Goal: Contribute content: Contribute content

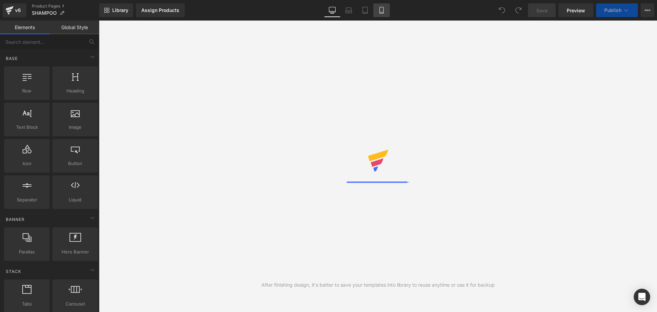
click at [385, 12] on icon at bounding box center [381, 10] width 7 height 7
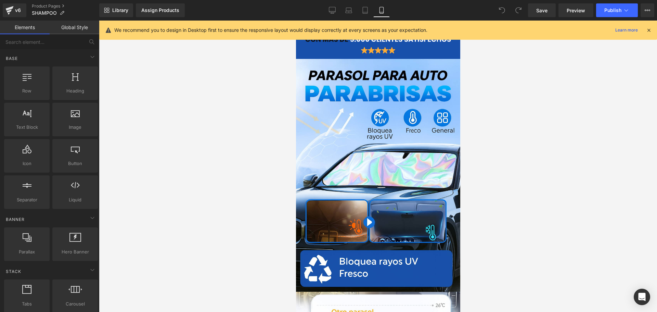
click at [649, 32] on icon at bounding box center [649, 30] width 6 height 6
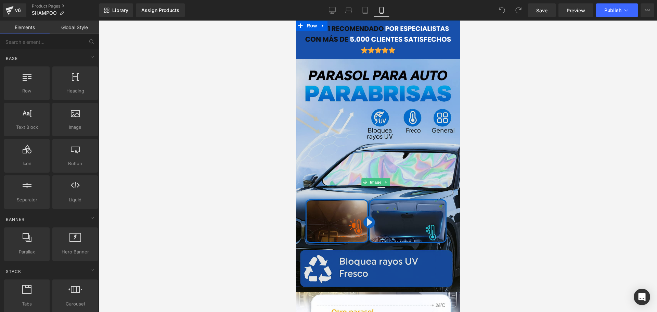
click at [355, 110] on img at bounding box center [378, 182] width 164 height 246
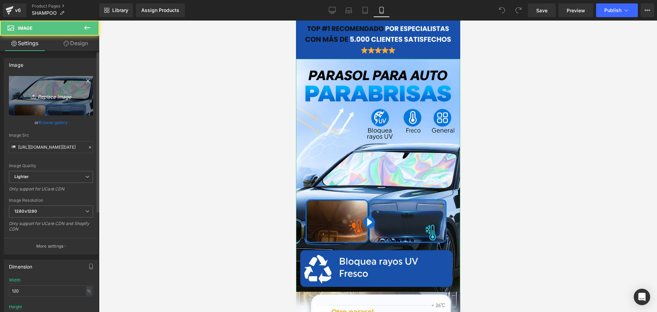
click at [61, 95] on icon "Replace Image" at bounding box center [51, 95] width 55 height 9
click at [40, 100] on icon "Replace Image" at bounding box center [51, 95] width 55 height 9
type input "C:\fakepath\(Español).png"
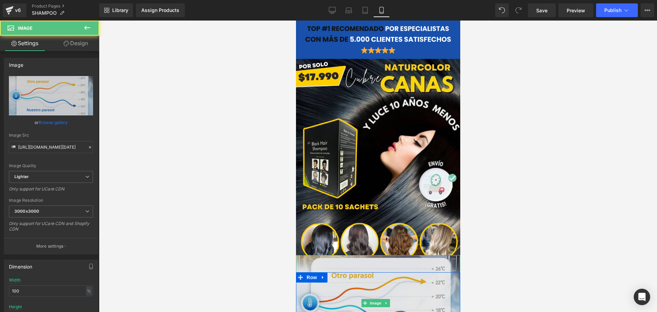
click at [366, 286] on img at bounding box center [378, 303] width 164 height 96
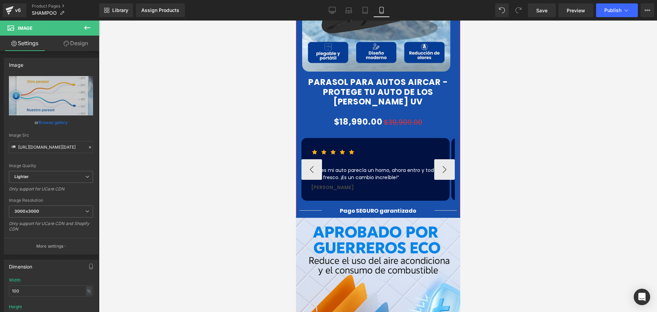
scroll to position [445, 0]
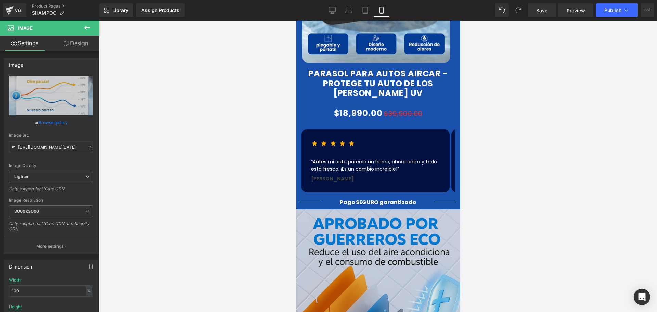
drag, startPoint x: 404, startPoint y: 228, endPoint x: 398, endPoint y: 230, distance: 6.5
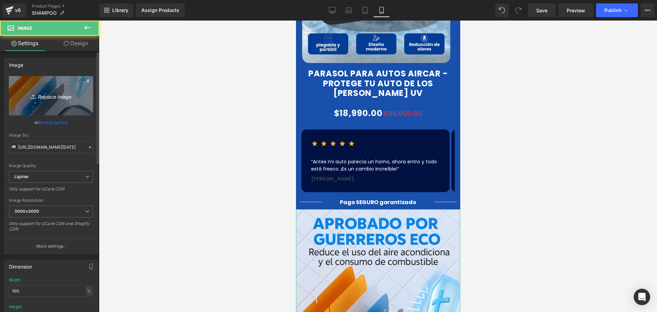
click at [62, 98] on icon "Replace Image" at bounding box center [51, 95] width 55 height 9
type input "C:\fakepath\2.png"
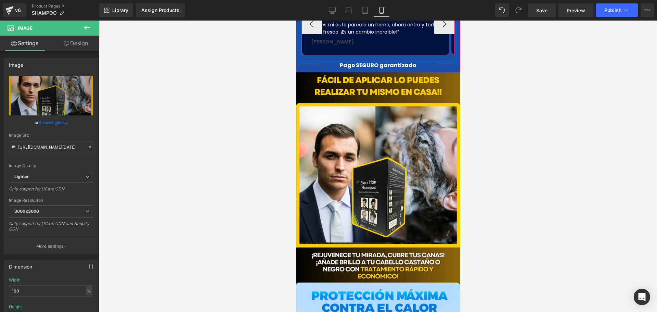
scroll to position [719, 0]
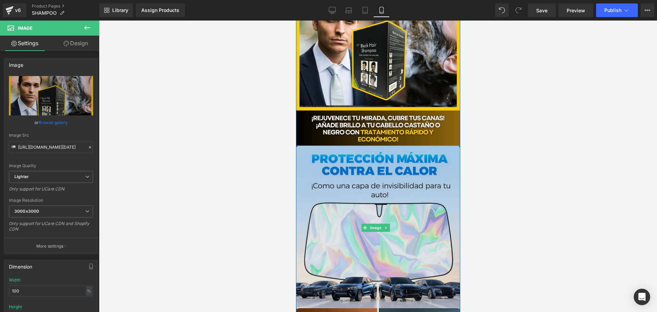
click at [367, 178] on img at bounding box center [378, 227] width 164 height 164
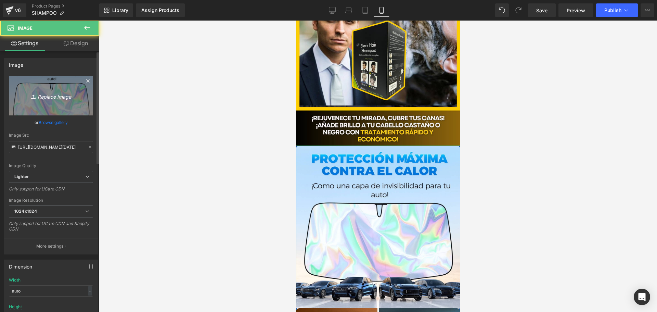
click at [62, 92] on icon "Replace Image" at bounding box center [51, 95] width 55 height 9
type input "C:\fakepath\3.png"
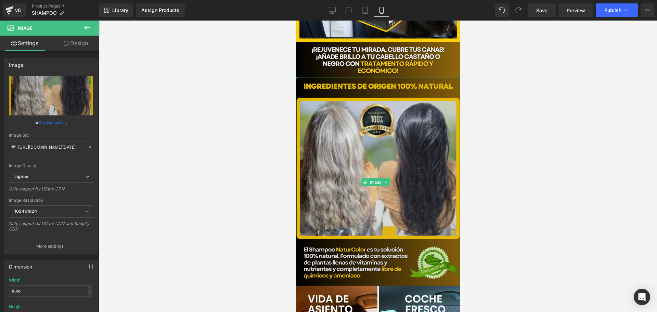
scroll to position [856, 0]
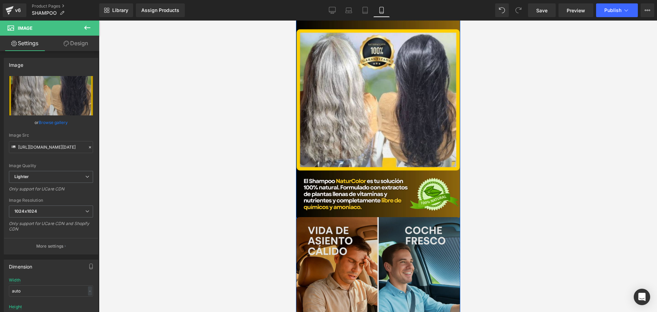
click at [356, 244] on img at bounding box center [378, 299] width 164 height 164
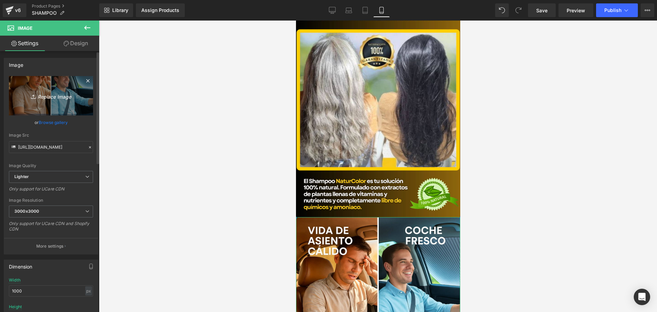
click at [53, 95] on icon "Replace Image" at bounding box center [51, 95] width 55 height 9
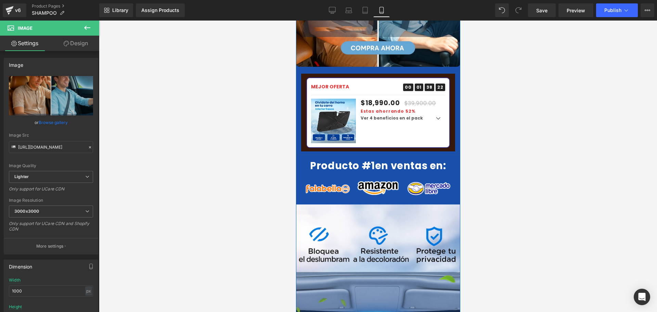
scroll to position [1232, 0]
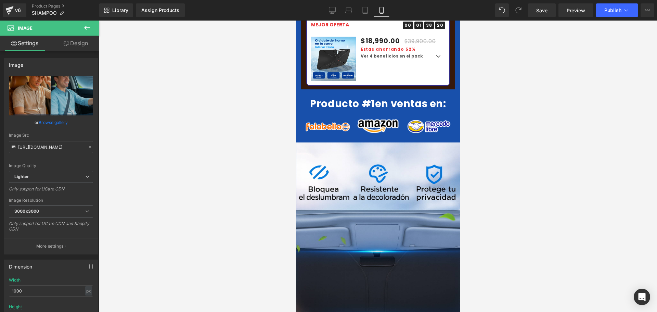
click at [363, 174] on img at bounding box center [378, 265] width 164 height 246
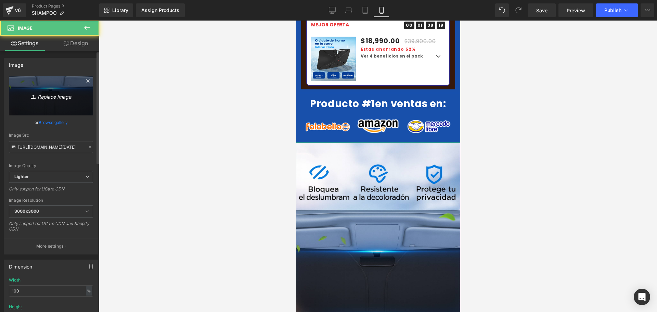
click at [55, 86] on link "Replace Image" at bounding box center [51, 95] width 84 height 39
type input "C:\fakepath\4.png"
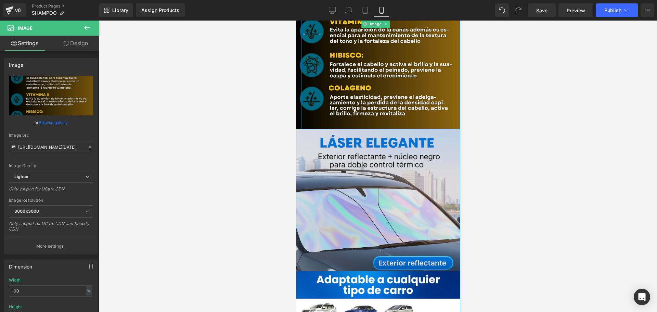
scroll to position [1506, 0]
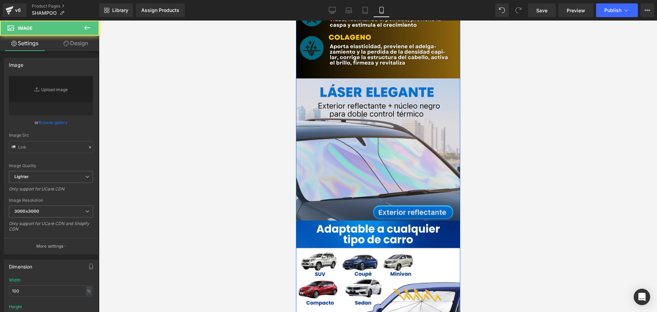
click at [319, 163] on img at bounding box center [378, 160] width 164 height 164
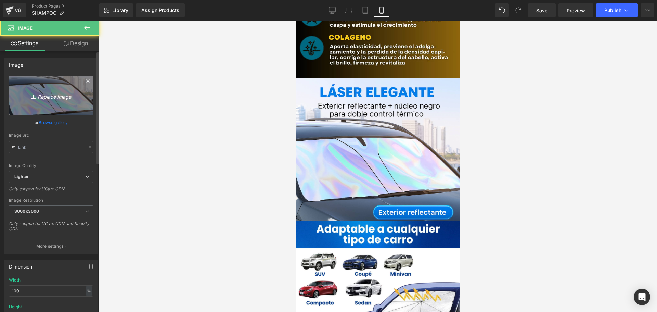
click at [56, 85] on link "Replace Image" at bounding box center [51, 95] width 84 height 39
type input "C:\fakepath\5.png"
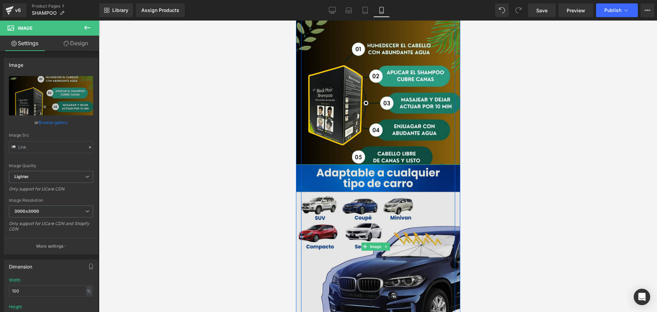
scroll to position [1609, 0]
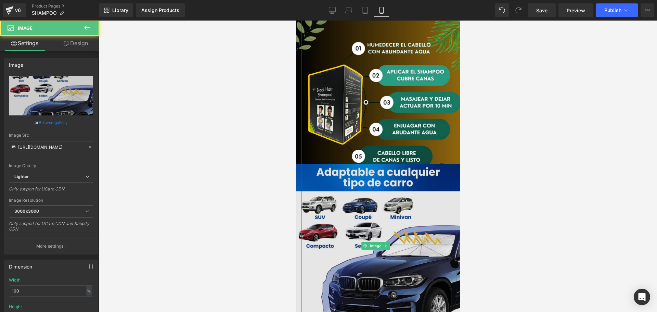
click at [366, 223] on img at bounding box center [378, 246] width 164 height 164
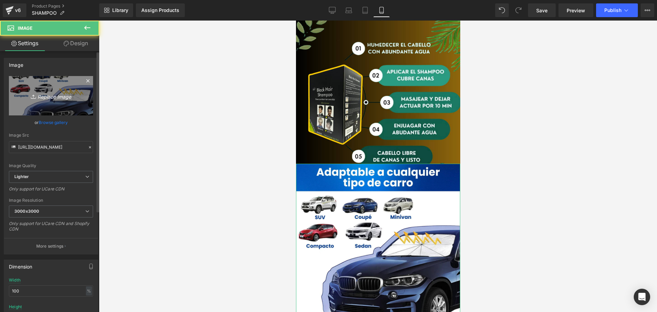
click at [53, 97] on icon "Replace Image" at bounding box center [51, 95] width 55 height 9
type input "C:\fakepath\6.png"
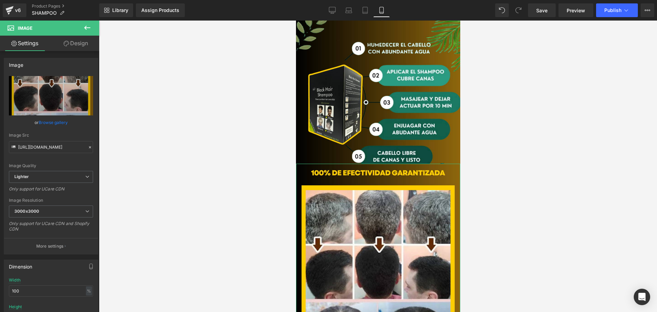
click at [80, 51] on link "Design" at bounding box center [76, 43] width 50 height 15
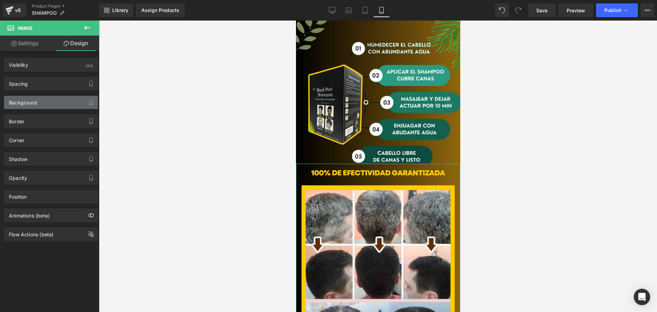
click at [49, 97] on div "Background" at bounding box center [51, 102] width 94 height 13
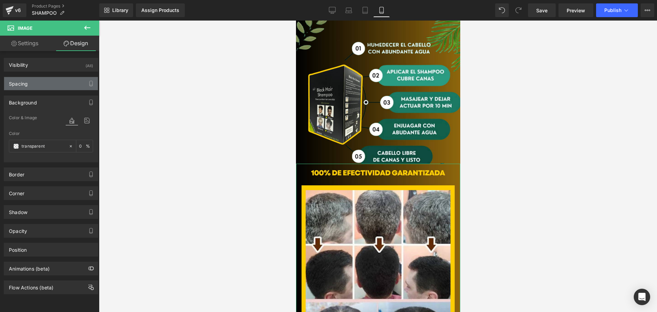
click at [48, 80] on div "Spacing" at bounding box center [51, 83] width 94 height 13
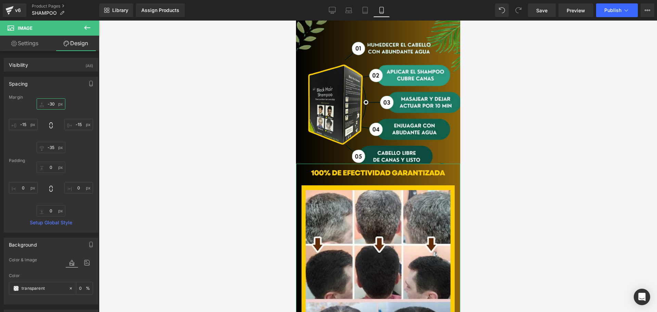
click at [48, 104] on input "-30" at bounding box center [51, 103] width 29 height 11
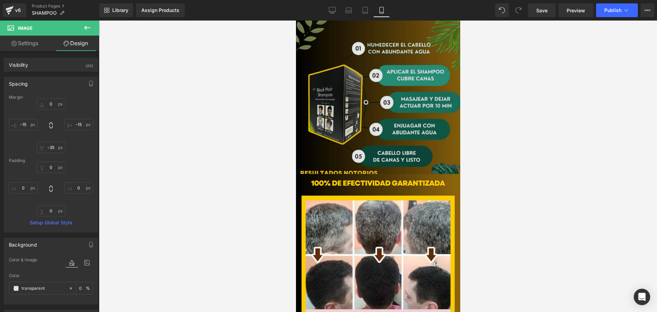
click at [347, 82] on img at bounding box center [378, 81] width 164 height 210
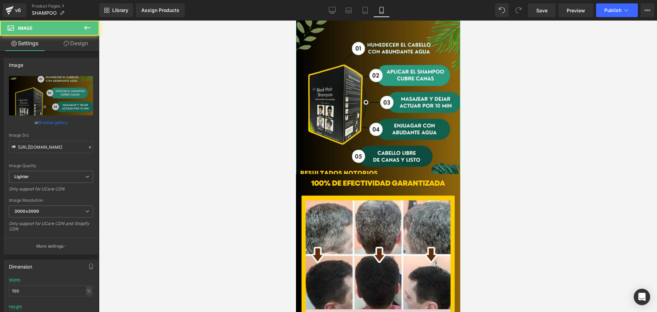
click at [73, 47] on link "Design" at bounding box center [76, 43] width 50 height 15
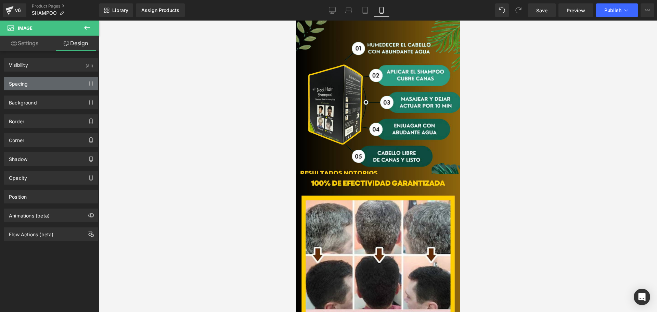
click at [41, 86] on div "Spacing" at bounding box center [51, 83] width 94 height 13
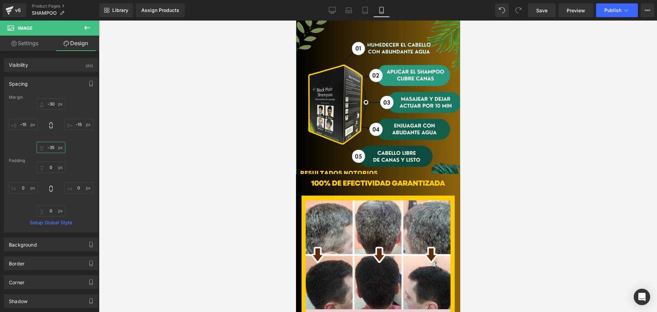
click at [51, 151] on input "text" at bounding box center [51, 147] width 29 height 11
type input "-35"
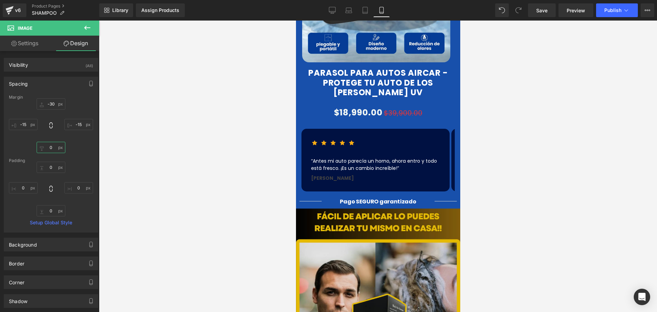
scroll to position [513, 0]
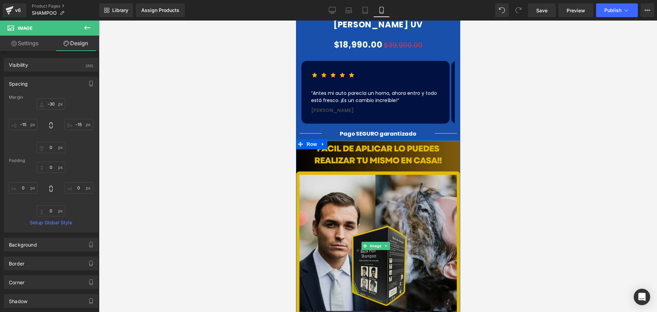
click at [381, 162] on img at bounding box center [378, 246] width 164 height 210
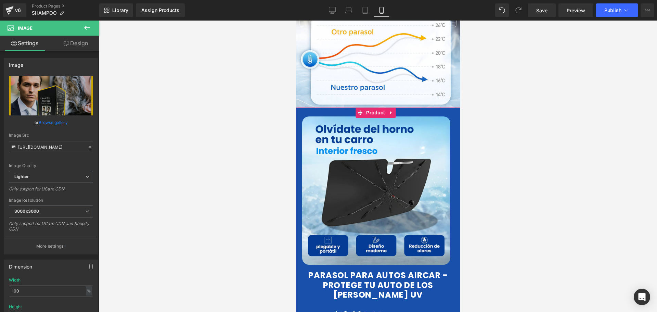
scroll to position [240, 0]
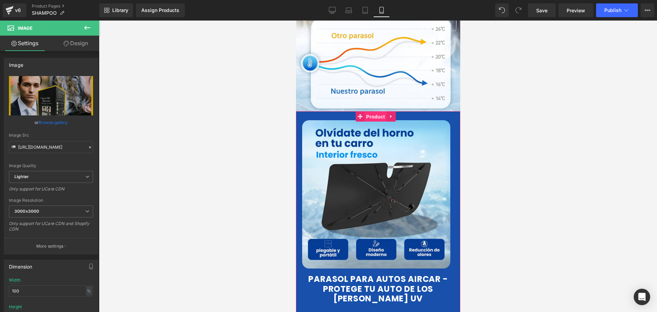
click at [375, 112] on span "Product" at bounding box center [375, 117] width 22 height 10
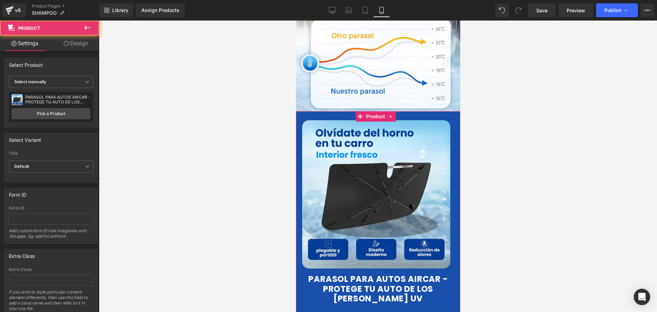
click at [86, 51] on link "Design" at bounding box center [76, 43] width 50 height 15
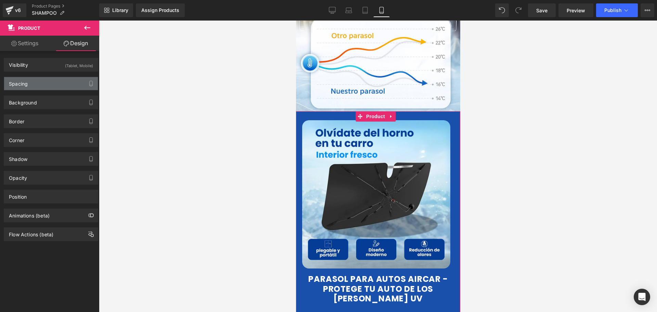
click at [16, 88] on div "Spacing" at bounding box center [51, 83] width 94 height 13
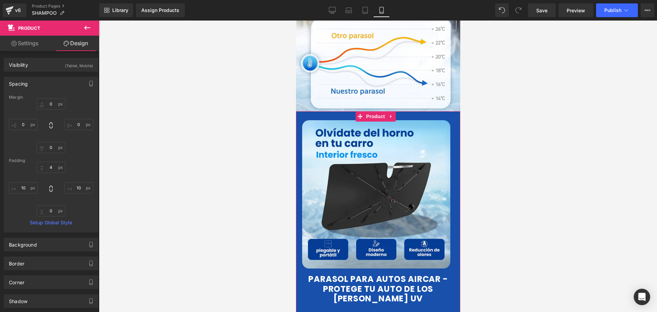
click at [16, 88] on div "Spacing" at bounding box center [51, 83] width 94 height 13
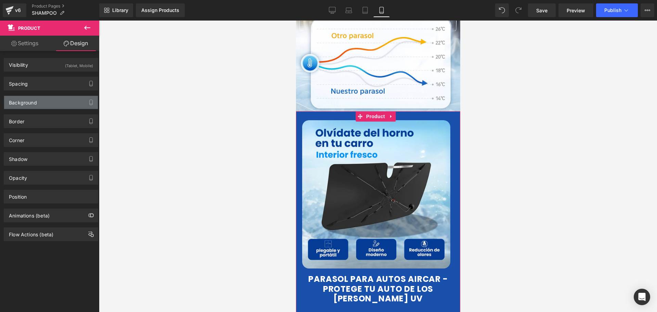
click at [27, 103] on div "Background" at bounding box center [23, 101] width 28 height 10
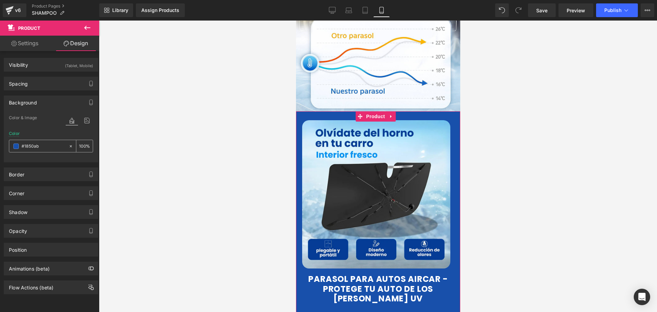
click at [45, 142] on input "#1850ab" at bounding box center [44, 146] width 44 height 8
paste input "825f0c"
type input "#825f0c"
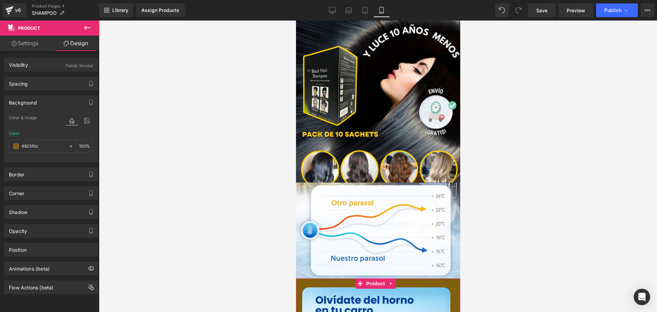
scroll to position [0, 0]
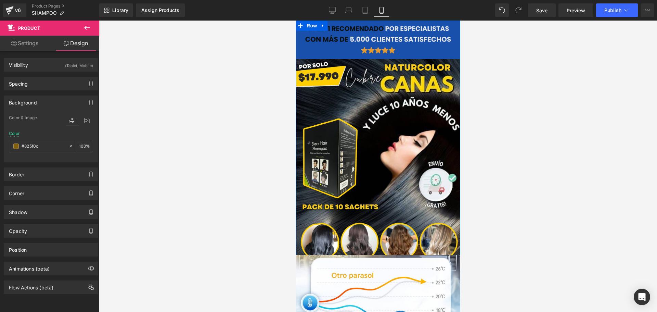
click at [301, 25] on icon at bounding box center [300, 25] width 5 height 5
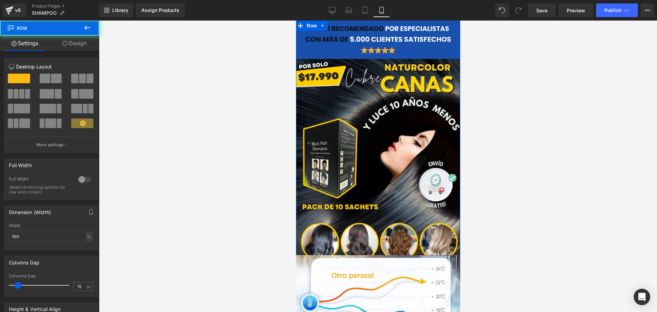
click at [67, 42] on link "Design" at bounding box center [75, 43] width 50 height 15
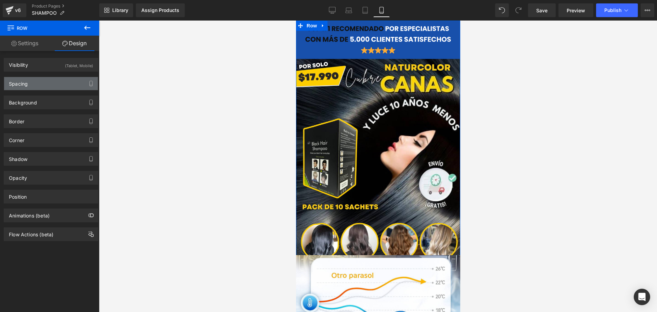
click at [39, 85] on div "Spacing" at bounding box center [51, 83] width 94 height 13
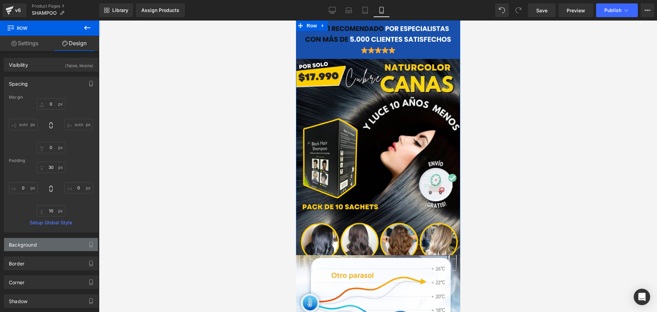
click at [50, 245] on div "Background" at bounding box center [51, 244] width 94 height 13
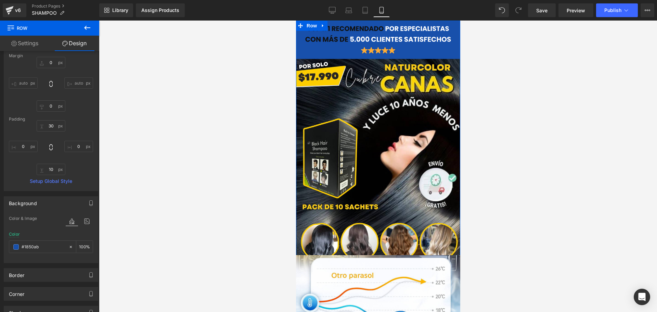
scroll to position [103, 0]
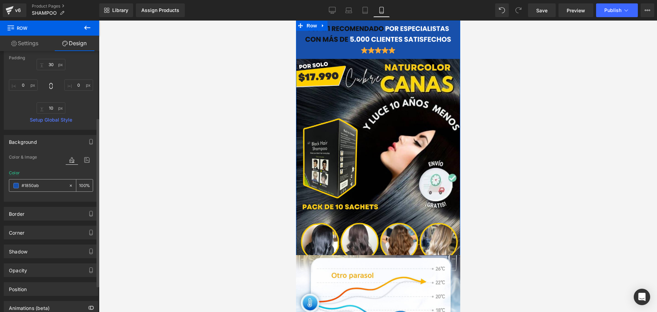
click at [40, 186] on input "#1850ab" at bounding box center [44, 186] width 44 height 8
paste input "825f0c"
type input "#825f0c"
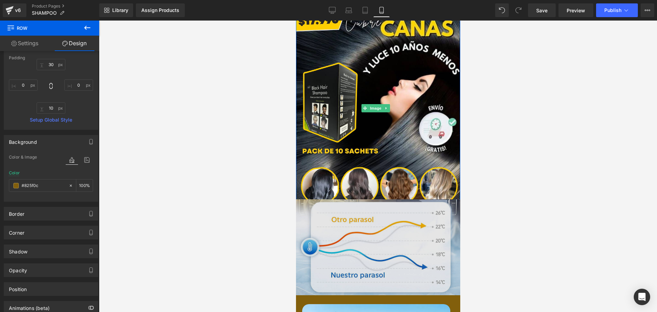
scroll to position [68, 0]
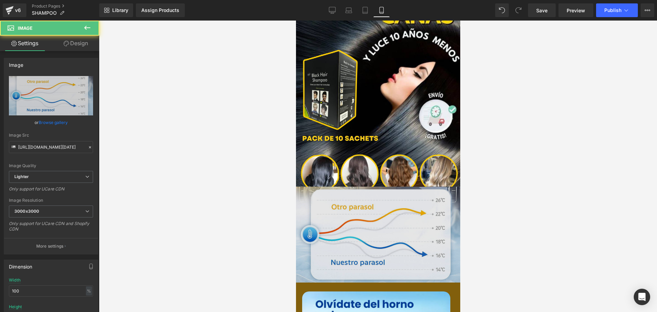
click at [349, 206] on img at bounding box center [378, 235] width 164 height 96
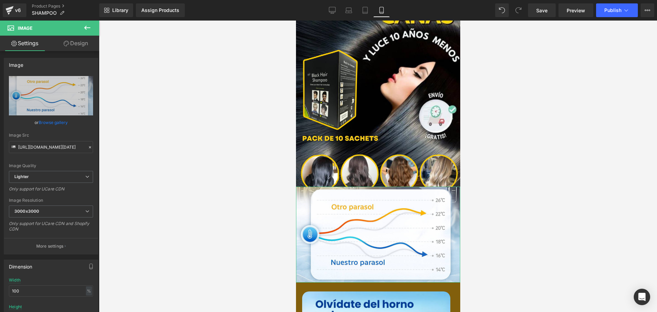
click at [81, 46] on link "Design" at bounding box center [76, 43] width 50 height 15
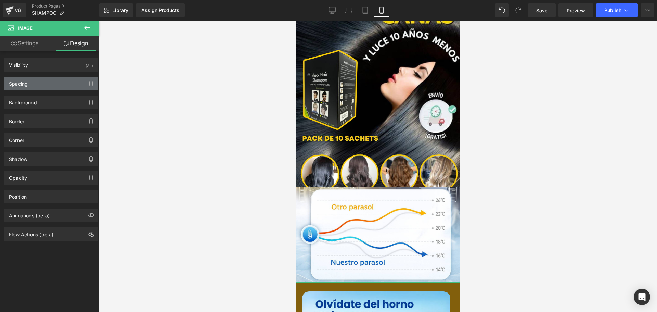
click at [27, 86] on div "Spacing" at bounding box center [18, 82] width 19 height 10
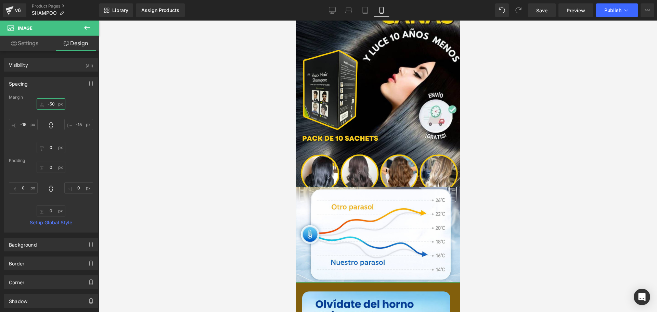
click at [50, 104] on input "-50" at bounding box center [51, 103] width 29 height 11
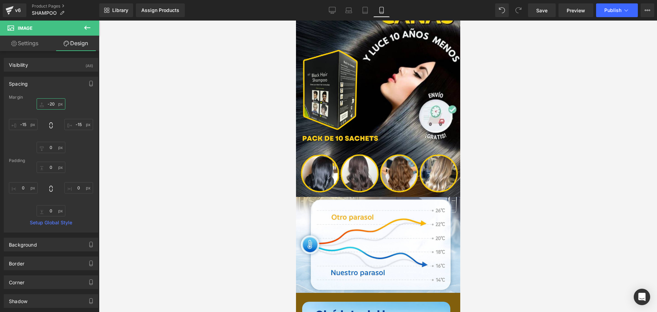
type input "-20"
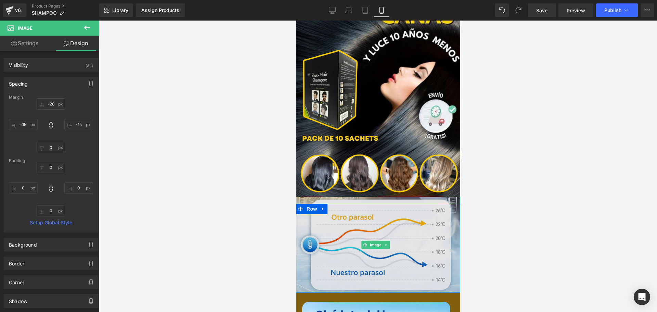
click at [353, 218] on img at bounding box center [378, 245] width 164 height 96
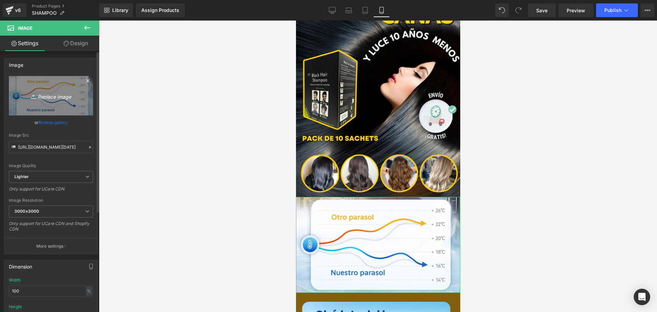
click at [51, 99] on icon "Replace Image" at bounding box center [51, 95] width 55 height 9
type input "C:\fakepath\Copia de Reply to TikTok User's comment Example comment's are great…"
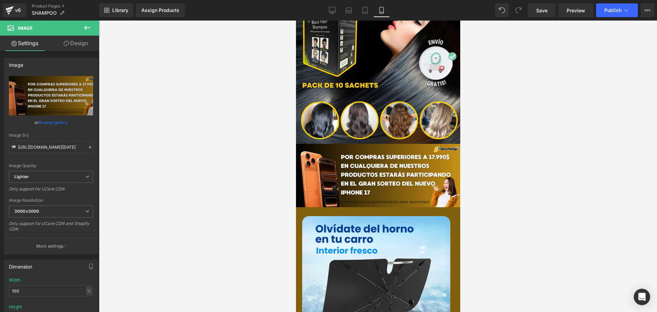
scroll to position [0, 0]
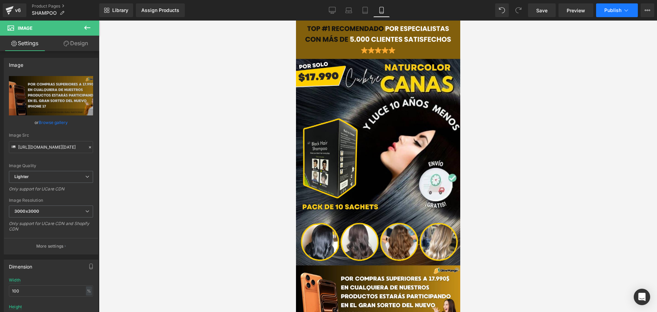
click at [610, 15] on button "Publish" at bounding box center [617, 10] width 42 height 14
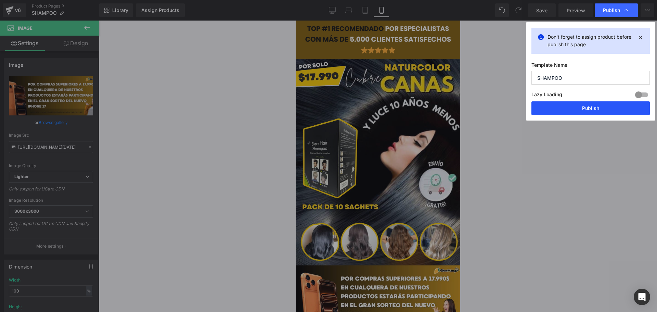
click at [605, 105] on button "Publish" at bounding box center [591, 108] width 118 height 14
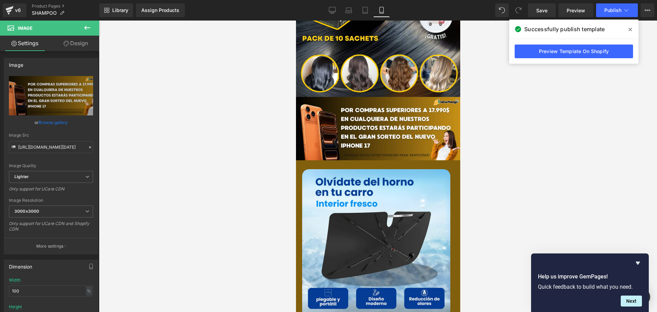
scroll to position [240, 0]
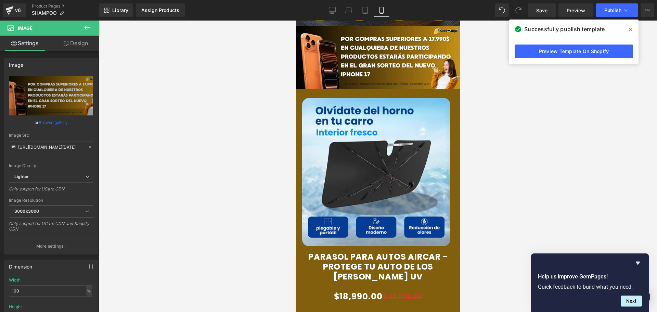
click at [357, 168] on img at bounding box center [376, 172] width 148 height 148
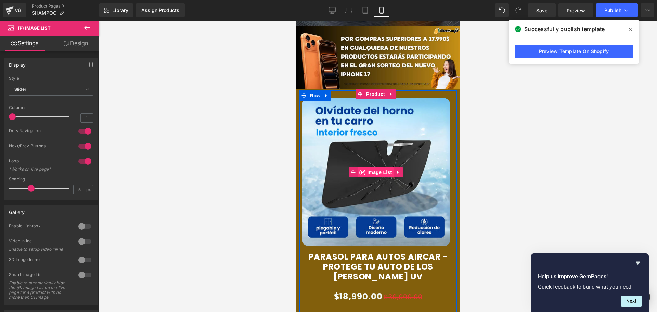
click at [375, 167] on span "(P) Image List" at bounding box center [375, 172] width 36 height 10
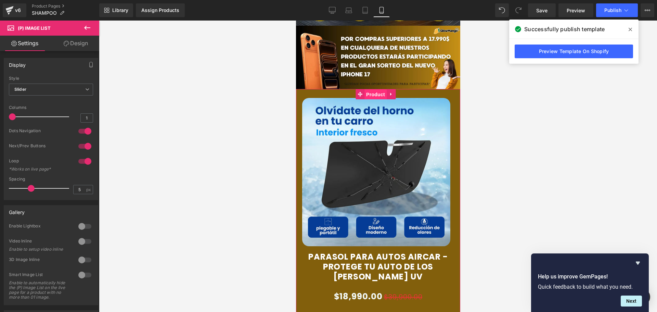
click at [371, 89] on span "Product" at bounding box center [375, 94] width 22 height 10
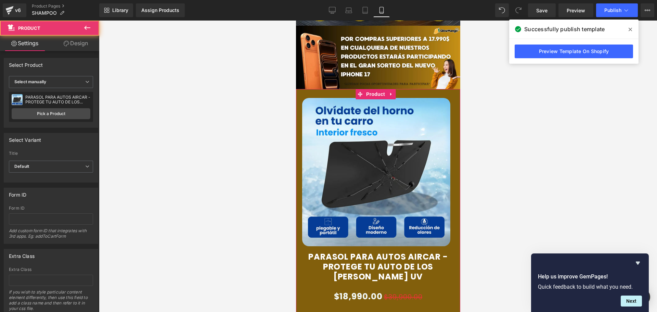
click at [66, 106] on div "PARASOL PARA AUTOS AIRCAR - PROTEGE TU AUTO DE LOS RAYOS UV PARASOL PARA AUTOS …" at bounding box center [51, 107] width 84 height 30
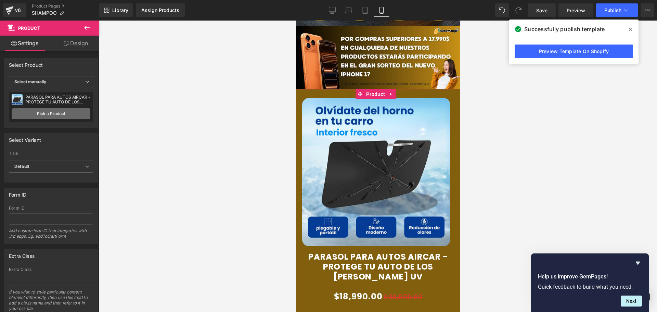
click at [52, 113] on link "Pick a Product" at bounding box center [51, 113] width 79 height 11
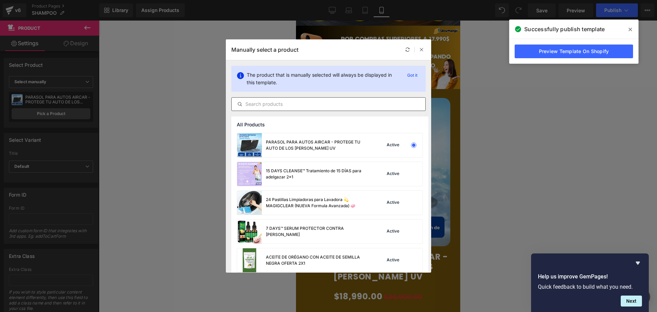
click at [287, 98] on div at bounding box center [328, 104] width 194 height 14
click at [284, 103] on input "text" at bounding box center [329, 104] width 194 height 8
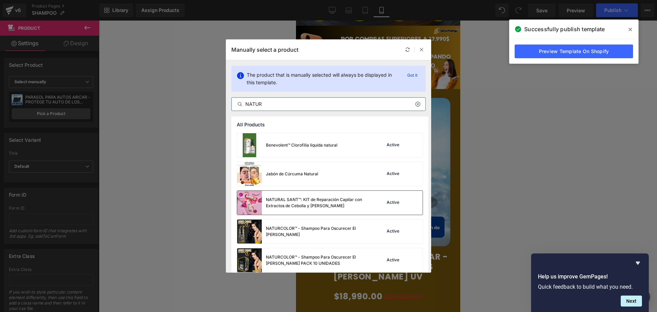
scroll to position [34, 0]
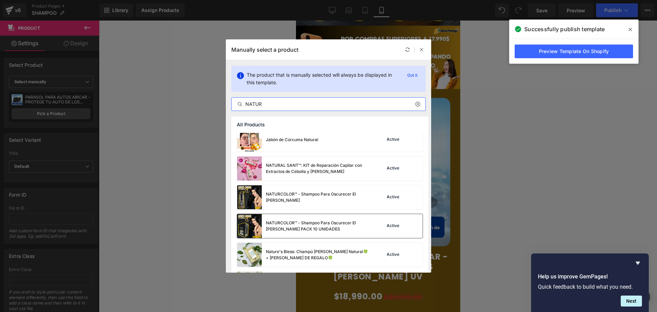
type input "NATUR"
click at [292, 226] on div "NATURCOLOR™ - Shampoo Para Oscurecer El Cabello PACK 10 UNIDADES" at bounding box center [317, 226] width 103 height 12
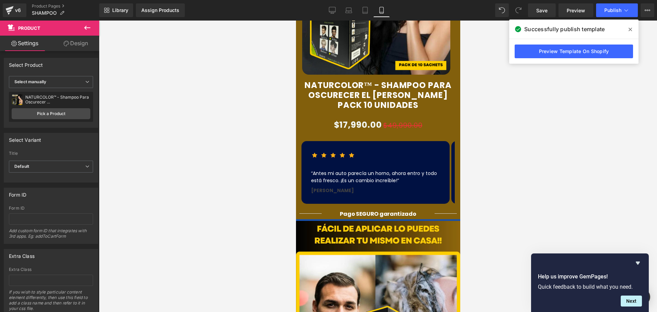
scroll to position [411, 0]
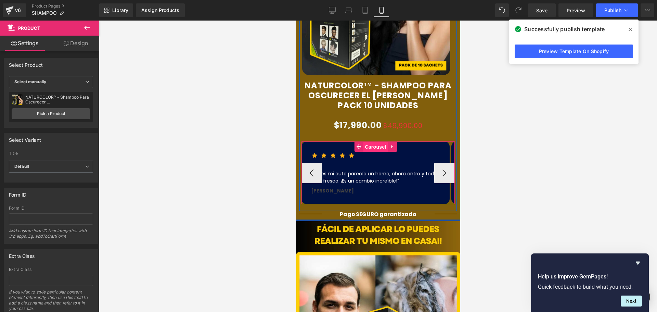
click at [370, 142] on span "Carousel" at bounding box center [375, 147] width 25 height 10
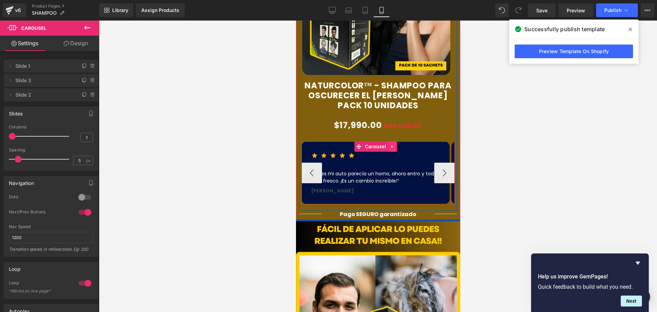
click at [390, 144] on icon at bounding box center [392, 146] width 5 height 5
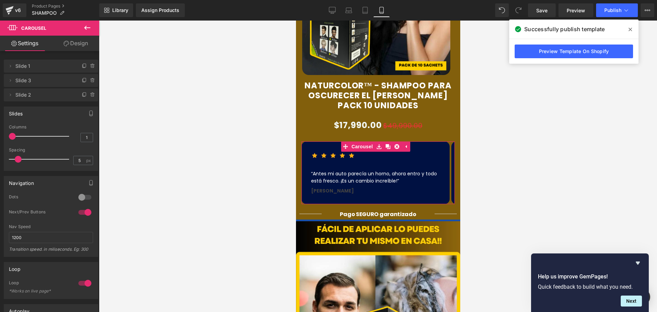
click at [77, 49] on link "Design" at bounding box center [76, 43] width 50 height 15
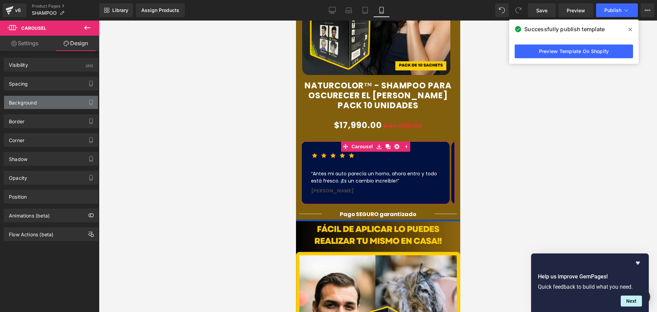
click at [24, 103] on div "Background" at bounding box center [23, 101] width 28 height 10
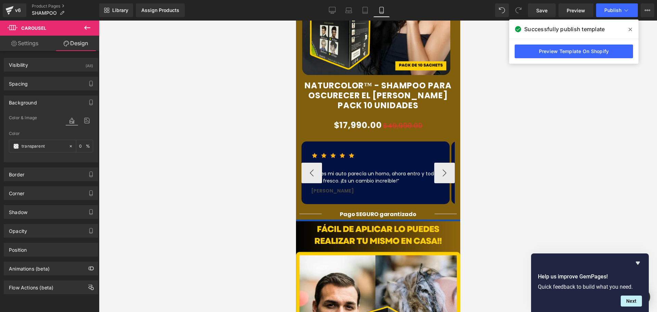
click at [396, 163] on div "“Antes mi auto parecía un horno, ahora entro y todo está fresco. ¡Es un cambio …" at bounding box center [375, 174] width 129 height 22
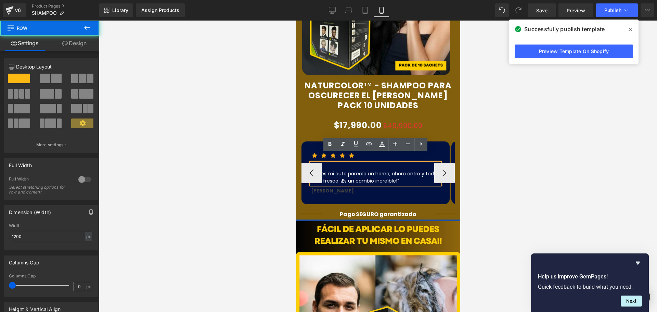
click at [307, 141] on div "Icon Icon Icon Icon Icon Icon List Hoz “Antes mi auto parecía un horno, ahora e…" at bounding box center [375, 172] width 148 height 63
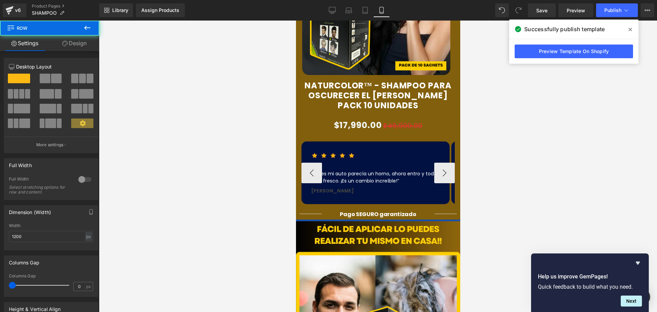
click at [312, 141] on div "Icon Icon Icon Icon Icon Icon List Hoz “Antes mi auto parecía un horno, ahora e…" at bounding box center [375, 172] width 148 height 63
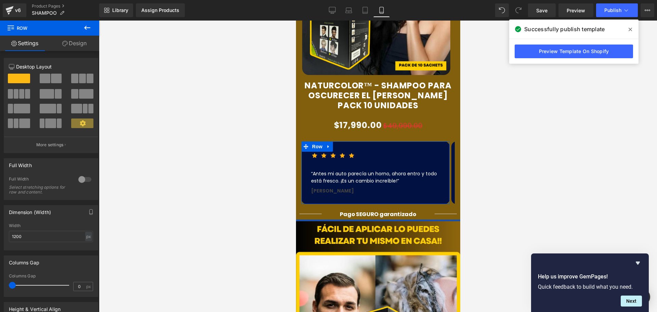
click at [68, 45] on link "Design" at bounding box center [75, 43] width 50 height 15
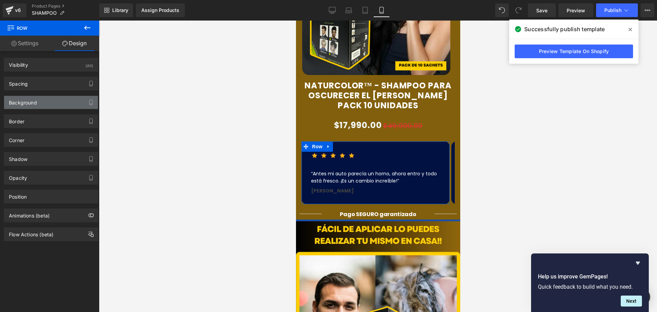
click at [30, 102] on div "Background" at bounding box center [23, 101] width 28 height 10
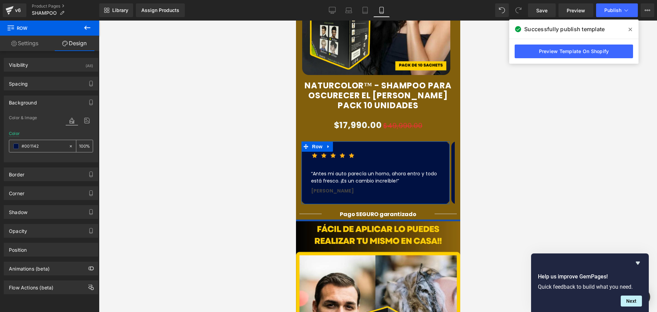
click at [44, 146] on input "#001142" at bounding box center [44, 146] width 44 height 8
paste input "f0b01"
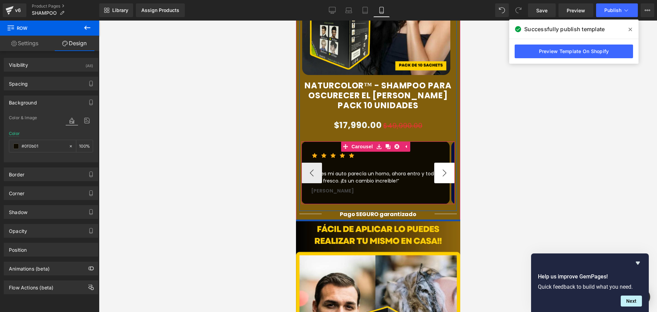
type input "#0f0b01"
click at [444, 164] on button "›" at bounding box center [444, 173] width 21 height 21
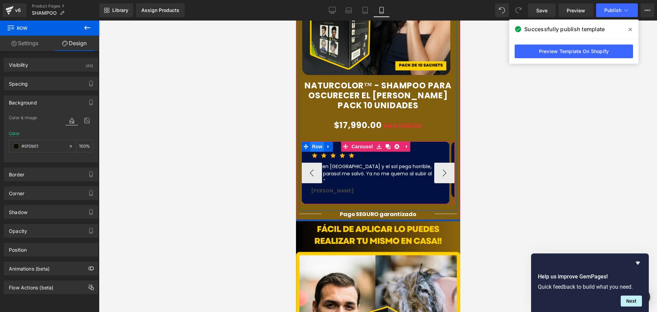
click at [322, 141] on span "Row" at bounding box center [317, 146] width 14 height 10
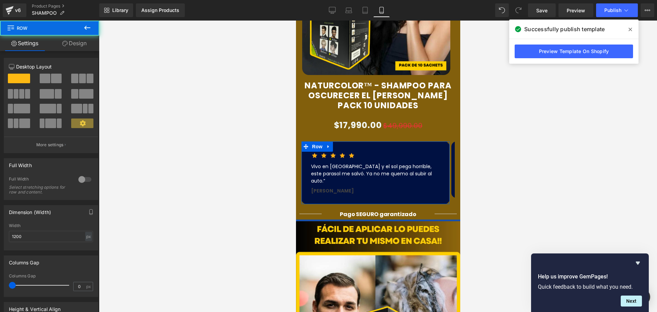
click at [69, 46] on link "Design" at bounding box center [75, 43] width 50 height 15
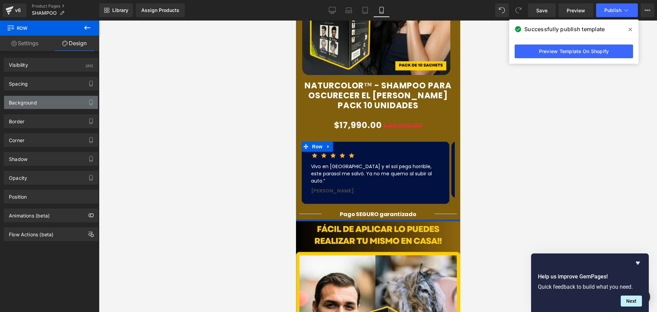
click at [27, 102] on div "Background" at bounding box center [23, 101] width 28 height 10
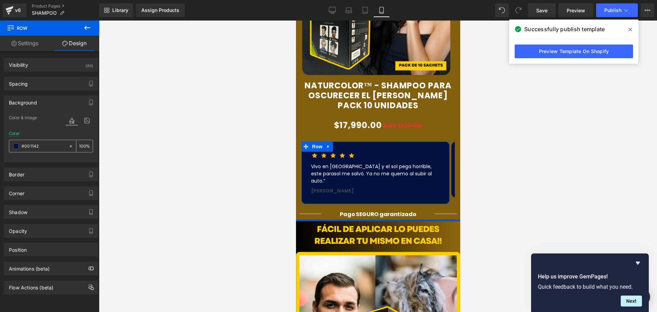
click at [40, 148] on input "text" at bounding box center [44, 146] width 44 height 8
click at [39, 148] on input "text" at bounding box center [44, 146] width 44 height 8
paste input "#0f0b01"
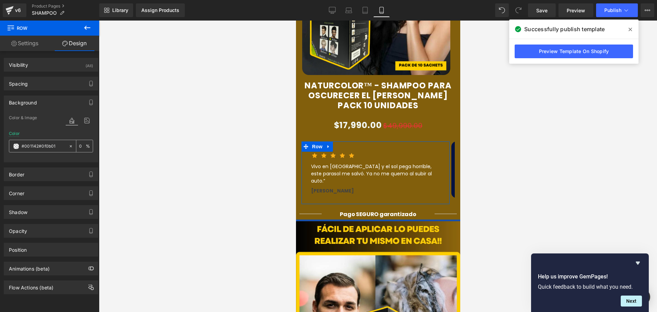
click at [43, 145] on input "#001142#0f0b01" at bounding box center [44, 146] width 44 height 8
click at [43, 146] on input "#001142#0f0b01" at bounding box center [44, 146] width 44 height 8
paste input "text"
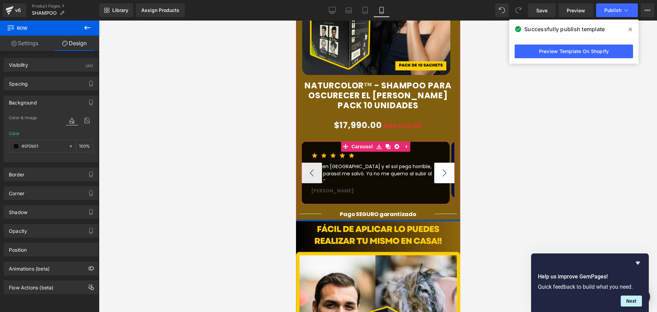
type input "#0f0b01"
click at [434, 163] on button "›" at bounding box center [444, 173] width 21 height 21
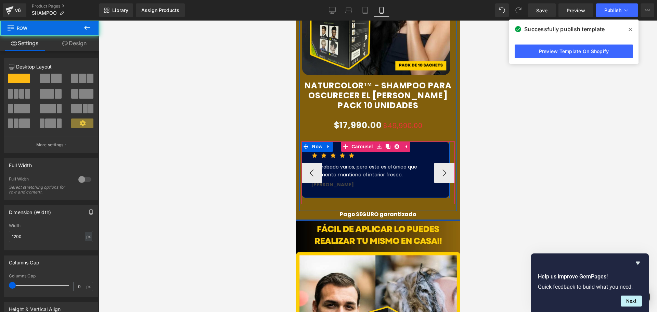
click at [422, 141] on div "Icon Icon Icon Icon Icon Icon List Hoz He probado varios, pero este es el único…" at bounding box center [375, 169] width 148 height 56
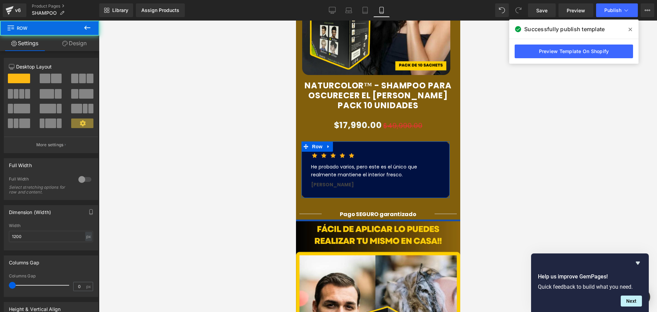
click at [60, 44] on link "Design" at bounding box center [75, 43] width 50 height 15
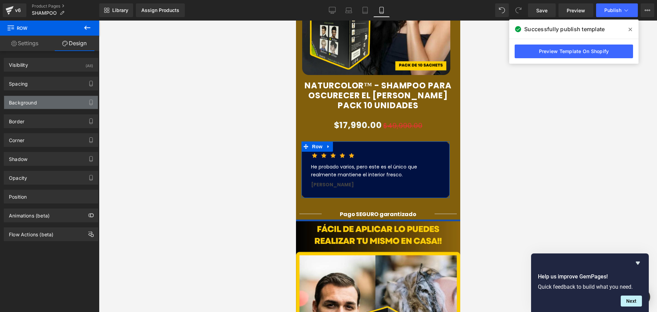
click at [32, 100] on div "Background" at bounding box center [23, 101] width 28 height 10
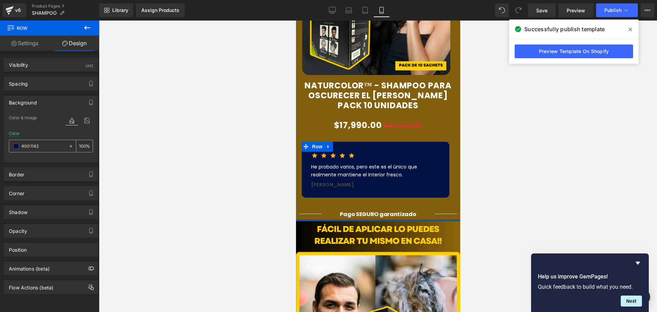
click at [38, 148] on input "text" at bounding box center [44, 146] width 44 height 8
paste input "f0b01"
type input "#0f0b01"
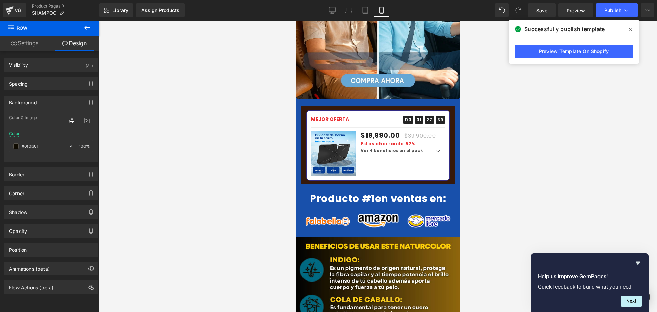
scroll to position [1095, 0]
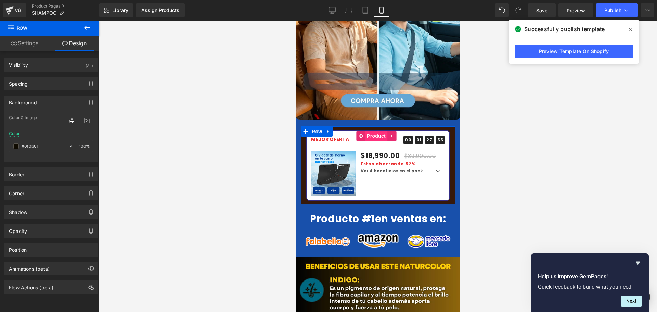
click at [375, 131] on span "Product" at bounding box center [376, 136] width 22 height 10
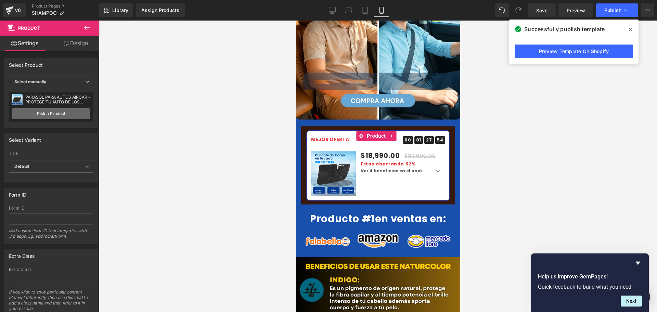
click at [39, 108] on link "Pick a Product" at bounding box center [51, 113] width 79 height 11
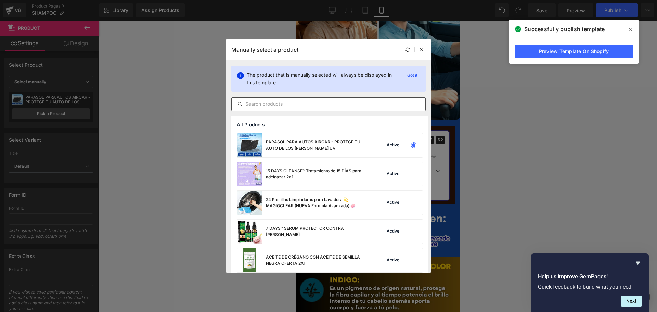
click at [271, 103] on input "text" at bounding box center [329, 104] width 194 height 8
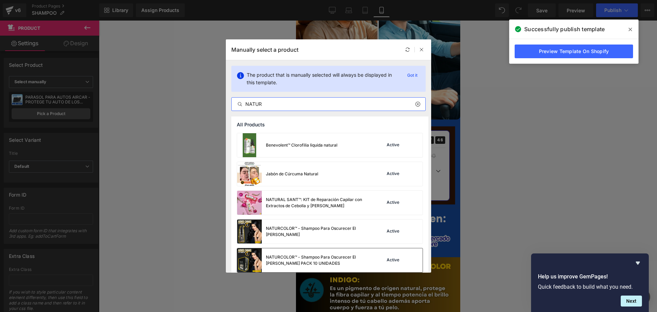
type input "NATUR"
click at [311, 253] on div "NATURCOLOR™ - Shampoo Para Oscurecer El Cabello PACK 10 UNIDADES" at bounding box center [302, 260] width 131 height 24
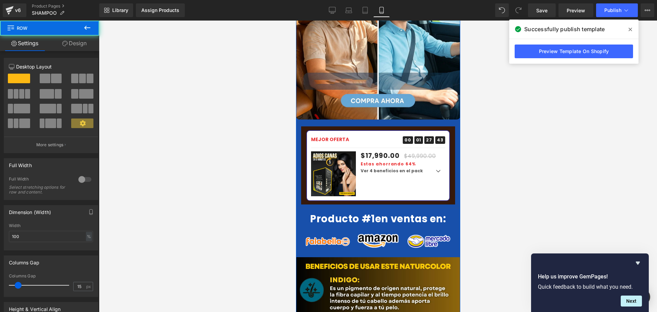
click at [299, 96] on div "Image Image Image MEJOR OFERTA Text Block 00 Days 01 Hours 27 Minutes 43 Second…" at bounding box center [378, 210] width 164 height 1349
drag, startPoint x: 54, startPoint y: 38, endPoint x: 62, endPoint y: 42, distance: 8.9
click at [54, 38] on link "Design" at bounding box center [75, 43] width 50 height 15
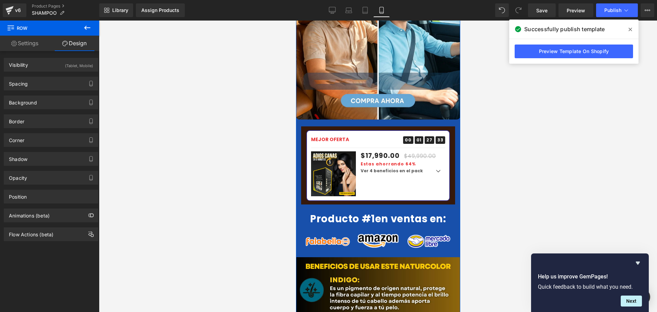
click at [62, 42] on icon at bounding box center [64, 43] width 5 height 5
click at [27, 101] on div "Background" at bounding box center [23, 101] width 28 height 10
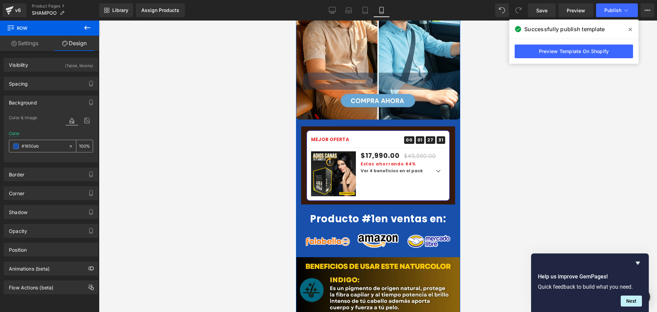
click at [51, 145] on input "text" at bounding box center [44, 146] width 44 height 8
paste input "87600c"
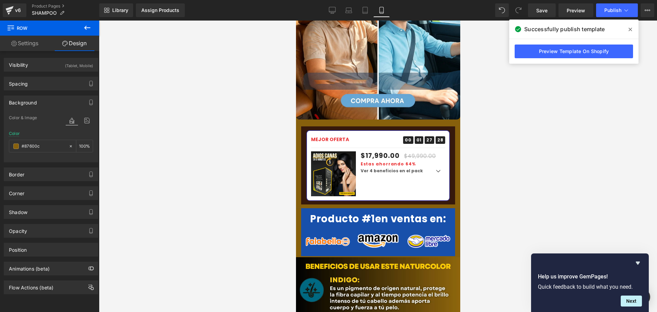
type input "#87600c"
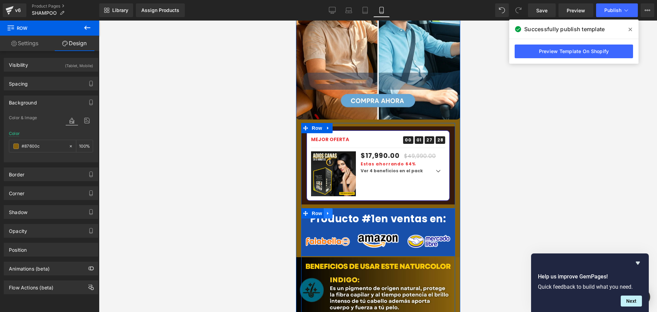
click at [328, 208] on link at bounding box center [327, 213] width 9 height 10
click at [323, 229] on ul "Row" at bounding box center [317, 233] width 25 height 8
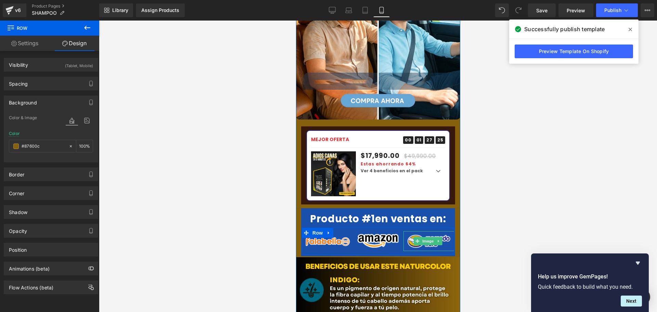
click at [437, 231] on img at bounding box center [428, 241] width 51 height 20
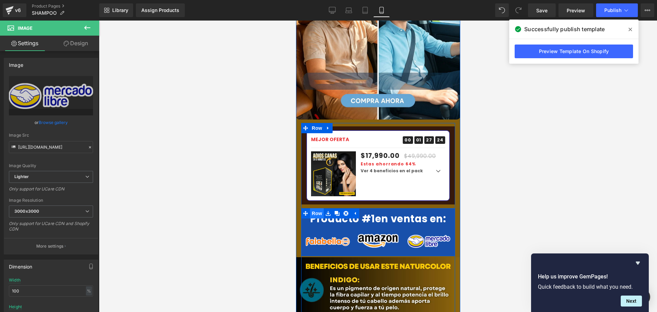
click at [310, 208] on span "Row" at bounding box center [317, 213] width 14 height 10
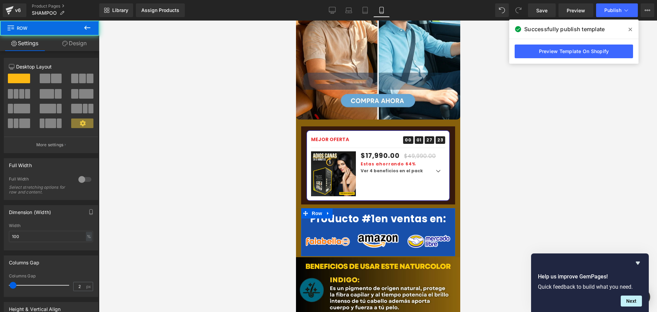
click at [73, 47] on link "Design" at bounding box center [75, 43] width 50 height 15
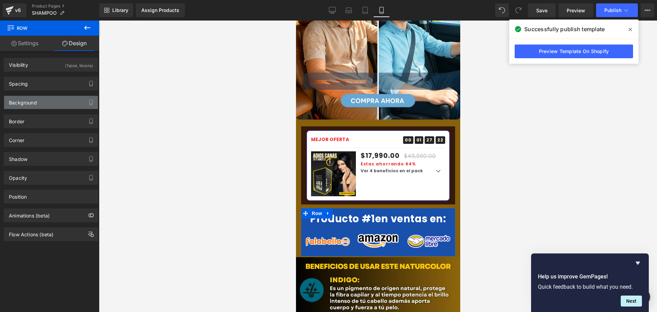
click at [38, 102] on div "Background" at bounding box center [51, 102] width 94 height 13
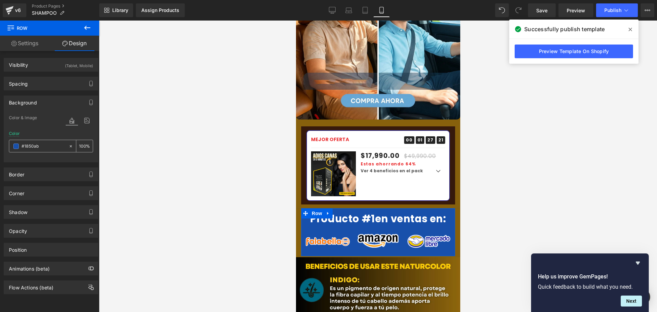
click at [51, 147] on input "#1850ab" at bounding box center [44, 146] width 44 height 8
paste input "87600c"
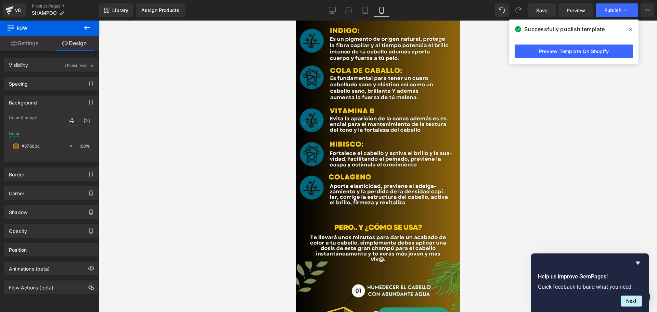
scroll to position [1285, 0]
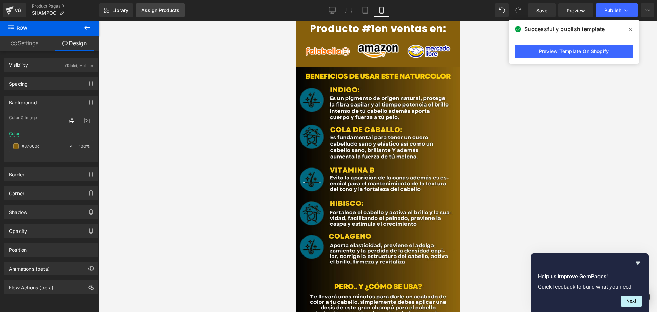
type input "#87600c"
click at [163, 15] on link "Assign Products" at bounding box center [160, 10] width 49 height 14
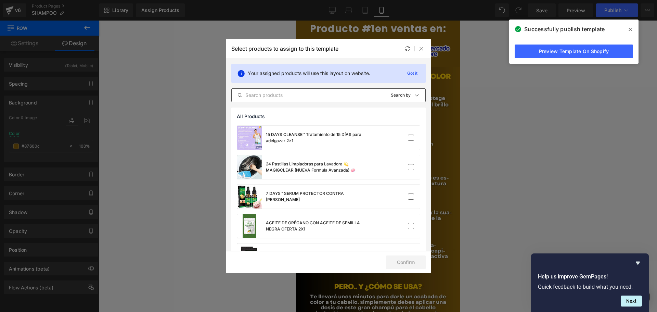
click at [297, 94] on input "text" at bounding box center [308, 95] width 153 height 8
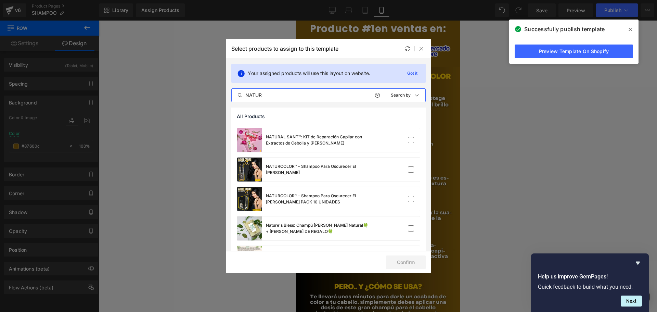
scroll to position [68, 0]
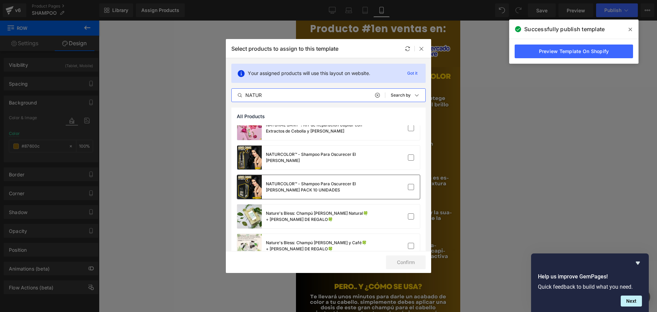
type input "NATUR"
click at [323, 179] on div "NATURCOLOR™ - Shampoo Para Oscurecer El Cabello PACK 10 UNIDADES" at bounding box center [302, 187] width 131 height 24
click at [398, 262] on button "Confirm" at bounding box center [406, 262] width 40 height 14
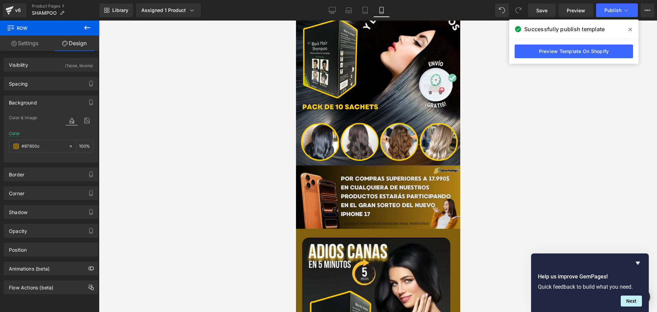
scroll to position [103, 0]
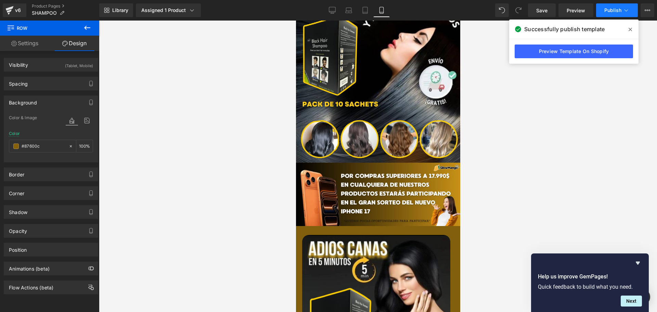
click at [609, 16] on button "Publish" at bounding box center [617, 10] width 42 height 14
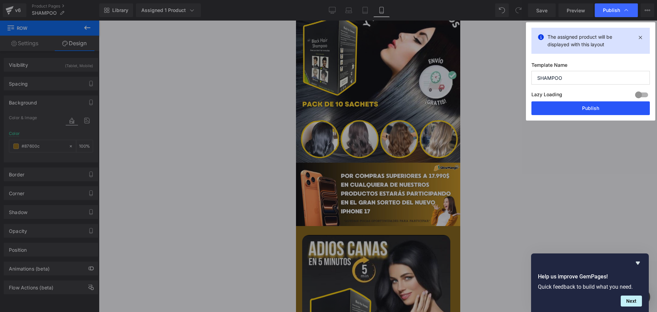
click at [594, 109] on button "Publish" at bounding box center [591, 108] width 118 height 14
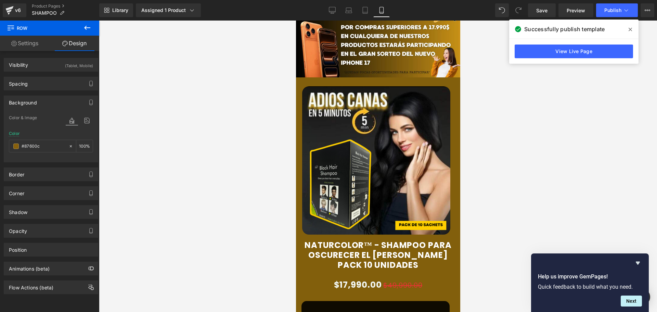
scroll to position [342, 0]
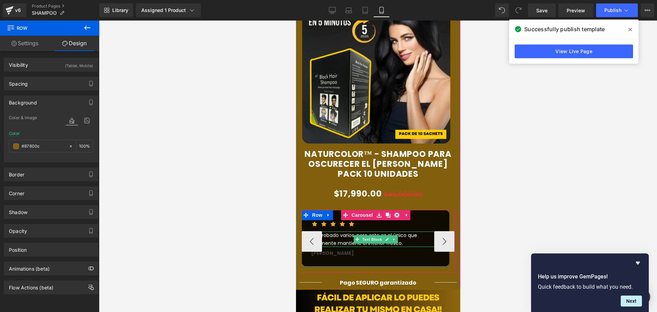
click at [353, 231] on div "He probado varios, pero este es el único que realmente mantiene el interior fre…" at bounding box center [375, 238] width 129 height 15
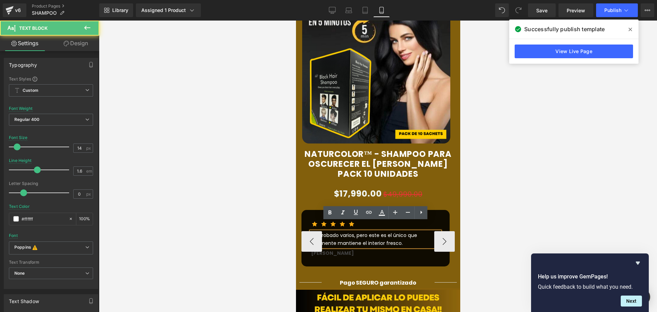
click at [326, 231] on div "He probado varios, pero este es el único que realmente mantiene el interior fre…" at bounding box center [375, 238] width 129 height 15
click at [327, 231] on div "He probado varios, pero este es el único que realmente mantiene el interior fre…" at bounding box center [375, 238] width 129 height 15
click at [341, 231] on div "He probado varios, pero este es el único que realmente mantiene el interior fre…" at bounding box center [375, 238] width 129 height 15
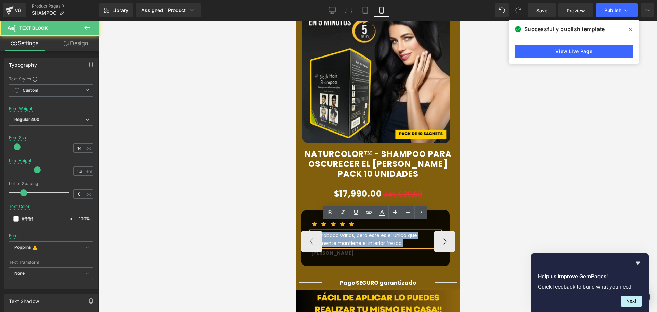
click at [341, 231] on div "He probado varios, pero este es el único que realmente mantiene el interior fre…" at bounding box center [375, 238] width 129 height 15
click at [337, 231] on div "He probado varios, pero este es el único que realmente mantiene el interior fre…" at bounding box center [375, 238] width 129 height 15
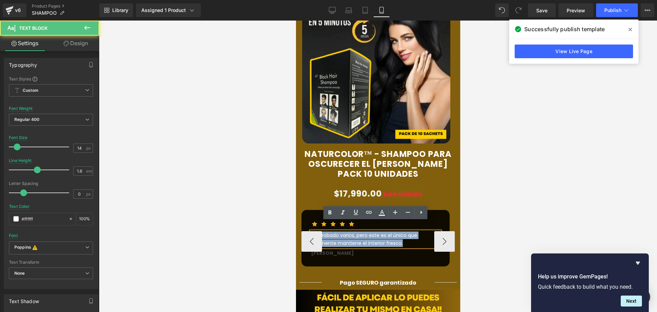
click at [344, 235] on div "He probado varios, pero este es el único que realmente mantiene el interior fre…" at bounding box center [375, 238] width 129 height 15
drag, startPoint x: 344, startPoint y: 234, endPoint x: 306, endPoint y: 222, distance: 39.4
click at [306, 222] on div "Icon Icon Icon Icon Icon Icon List Hoz Text Block Wendy N. Text Block Row" at bounding box center [377, 241] width 153 height 63
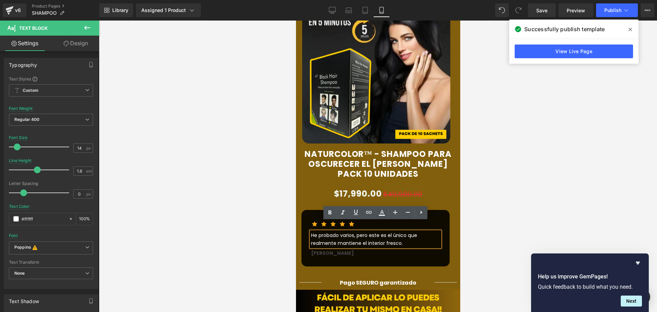
drag, startPoint x: 247, startPoint y: 239, endPoint x: 252, endPoint y: 235, distance: 6.1
click at [248, 237] on div at bounding box center [378, 166] width 558 height 291
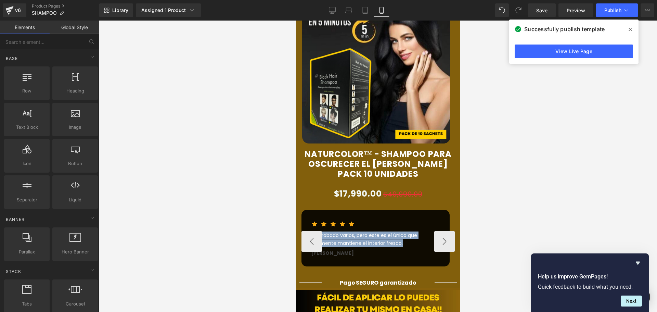
click at [345, 231] on div "He probado varios, pero este es el único que realmente mantiene el interior fre…" at bounding box center [375, 238] width 129 height 15
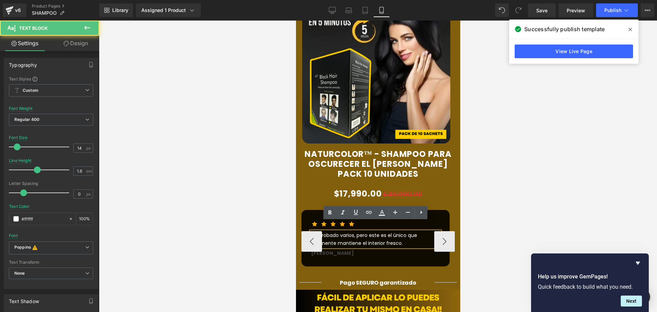
click at [335, 231] on div "He probado varios, pero este es el único que realmente mantiene el interior fre…" at bounding box center [375, 238] width 129 height 15
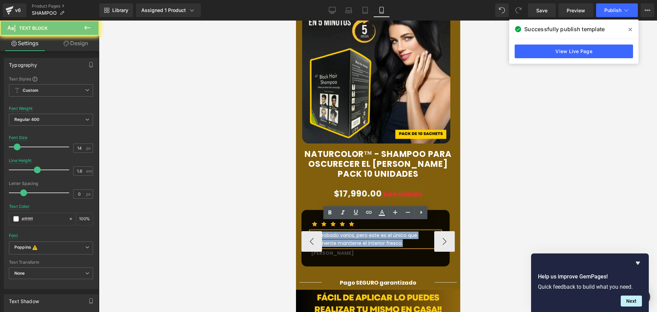
click at [335, 231] on div "He probado varios, pero este es el único que realmente mantiene el interior fre…" at bounding box center [375, 238] width 129 height 15
click at [339, 232] on div "He probado varios, pero este es el único que realmente mantiene el interior fre…" at bounding box center [375, 238] width 129 height 15
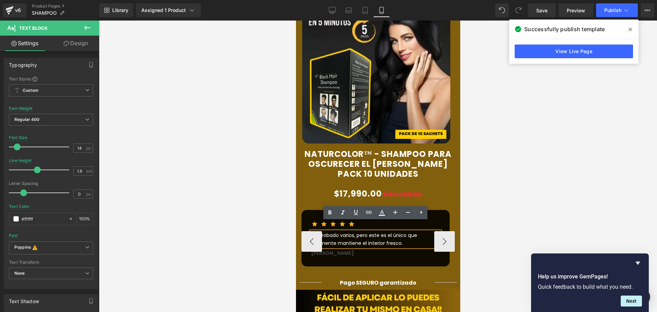
click at [339, 232] on div "He probado varios, pero este es el único que realmente mantiene el interior fre…" at bounding box center [375, 238] width 129 height 15
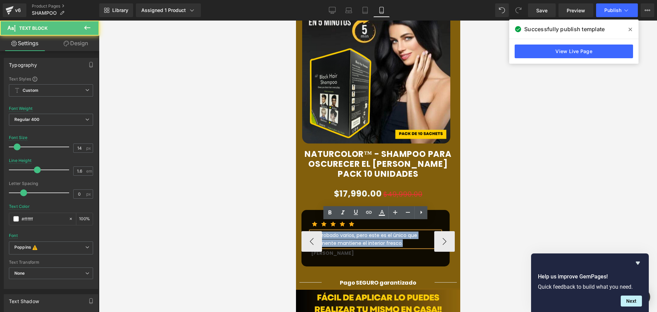
click at [339, 232] on div "He probado varios, pero este es el único que realmente mantiene el interior fre…" at bounding box center [375, 238] width 129 height 15
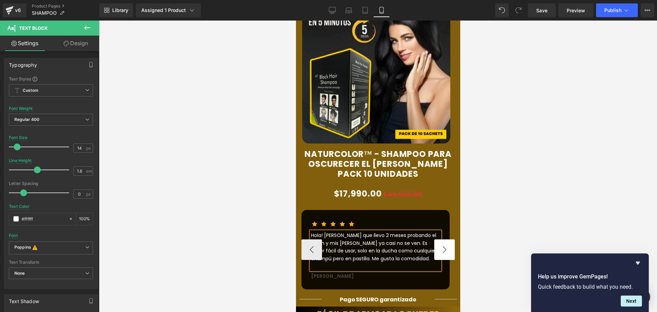
click at [434, 239] on button "›" at bounding box center [444, 249] width 21 height 21
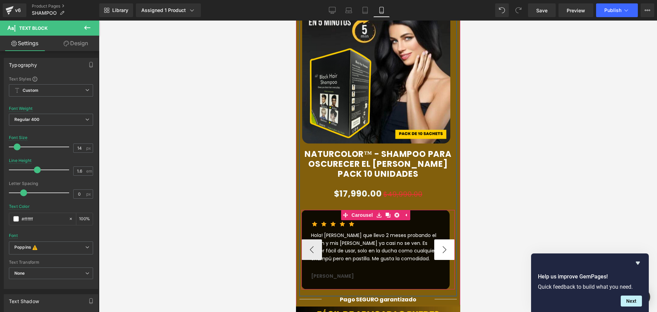
click at [435, 241] on button "›" at bounding box center [444, 249] width 21 height 21
click at [314, 240] on button "‹" at bounding box center [311, 249] width 21 height 21
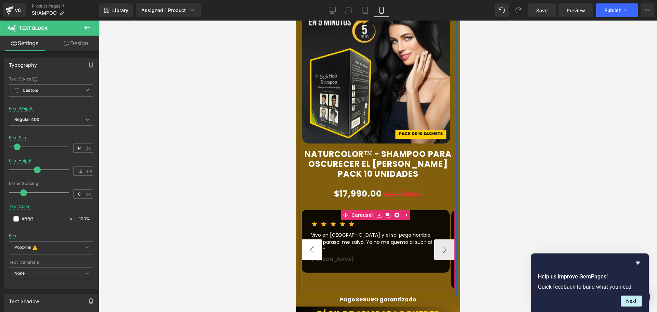
click at [314, 240] on button "‹" at bounding box center [311, 249] width 21 height 21
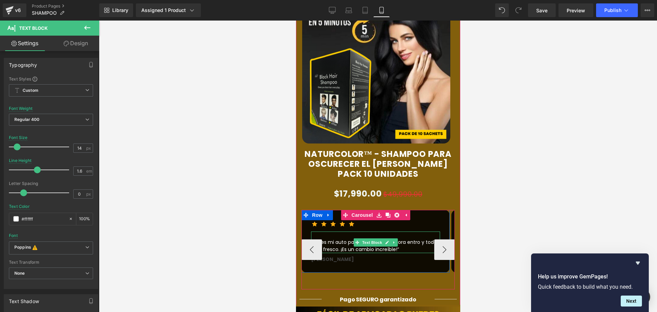
click at [344, 239] on p "“Antes mi auto parecía un horno, ahora entro y todo está fresco. ¡Es un cambio …" at bounding box center [375, 246] width 129 height 14
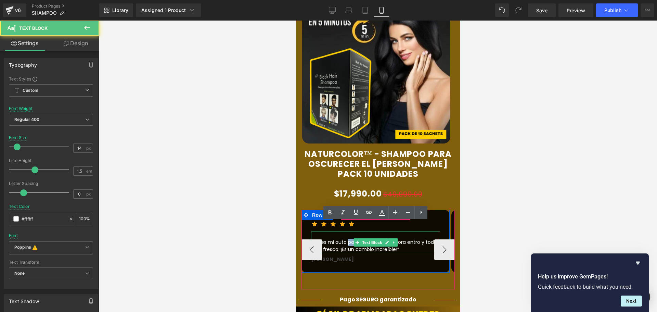
click at [344, 239] on p "“Antes mi auto parecía un horno, ahora entro y todo está fresco. ¡Es un cambio …" at bounding box center [375, 246] width 129 height 14
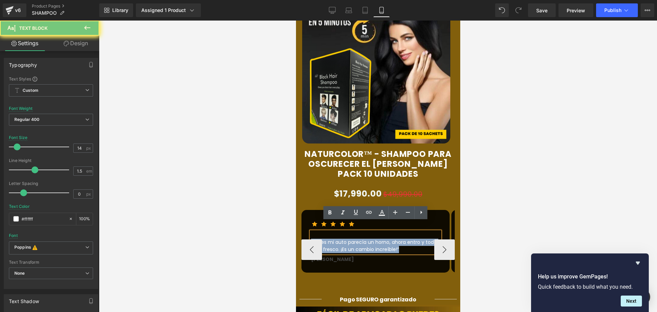
click at [344, 239] on p "“Antes mi auto parecía un horno, ahora entro y todo está fresco. ¡Es un cambio …" at bounding box center [375, 246] width 129 height 14
paste div
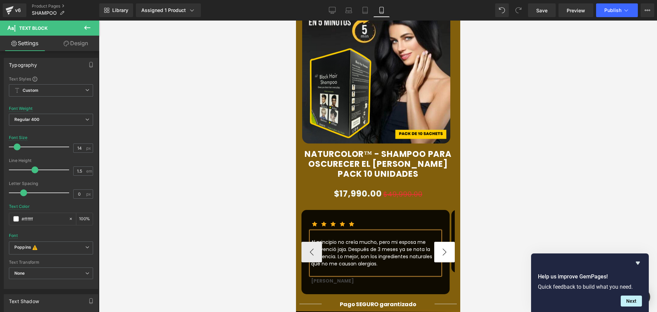
click at [442, 242] on button "›" at bounding box center [444, 252] width 21 height 21
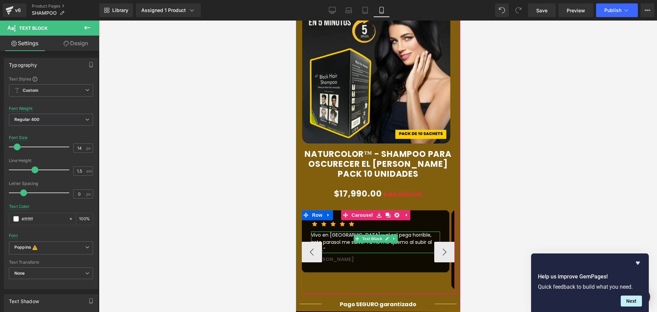
click at [346, 231] on p "Vivo en Quilicura y el sol pega horrible, este parasol me salvó. Ya no me quemo…" at bounding box center [375, 242] width 129 height 22
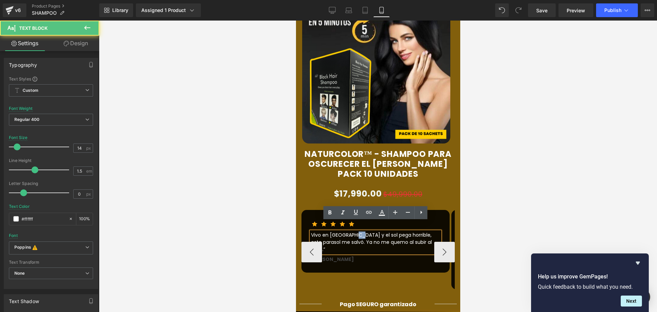
click at [346, 231] on p "Vivo en Quilicura y el sol pega horrible, este parasol me salvó. Ya no me quemo…" at bounding box center [375, 242] width 129 height 22
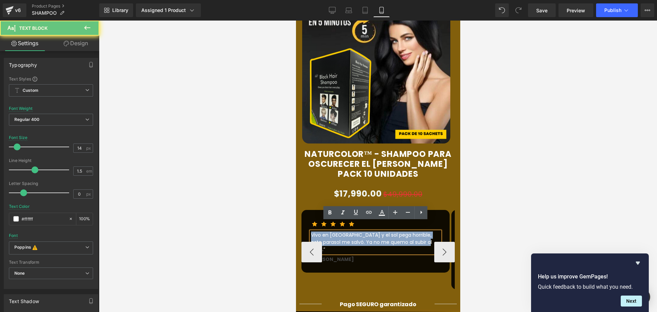
click at [346, 231] on p "Vivo en Quilicura y el sol pega horrible, este parasol me salvó. Ya no me quemo…" at bounding box center [375, 242] width 129 height 22
paste div
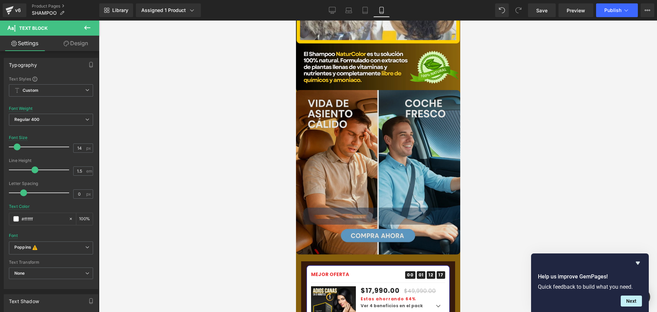
scroll to position [993, 0]
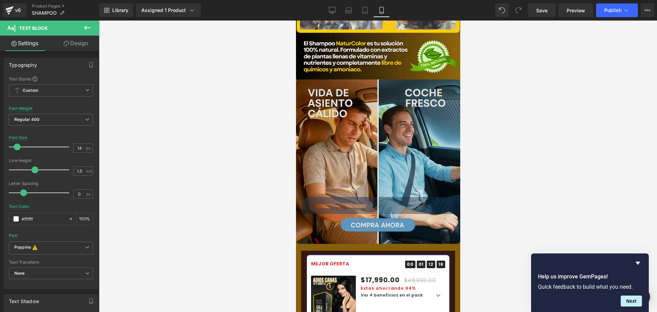
click at [349, 112] on img at bounding box center [378, 161] width 164 height 164
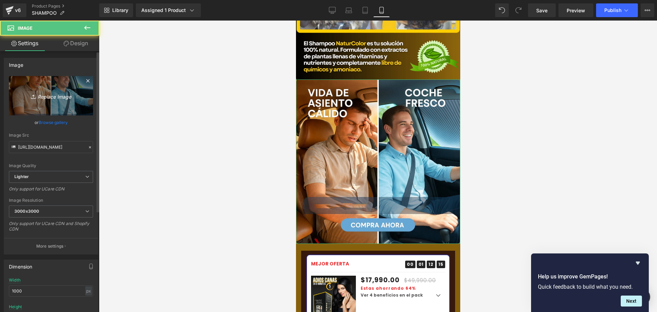
click at [48, 99] on icon "Replace Image" at bounding box center [51, 95] width 55 height 9
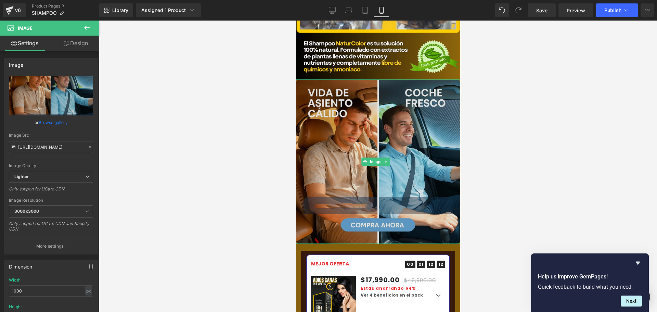
click at [332, 131] on img at bounding box center [378, 161] width 164 height 164
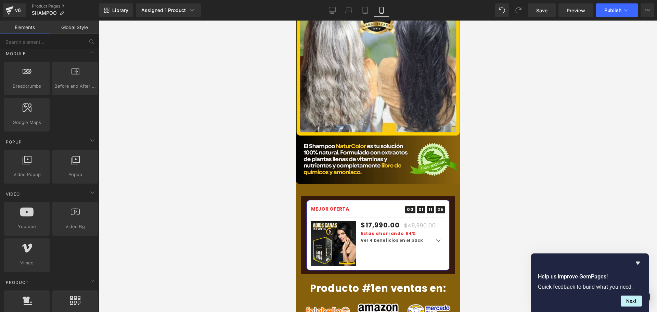
scroll to position [357, 0]
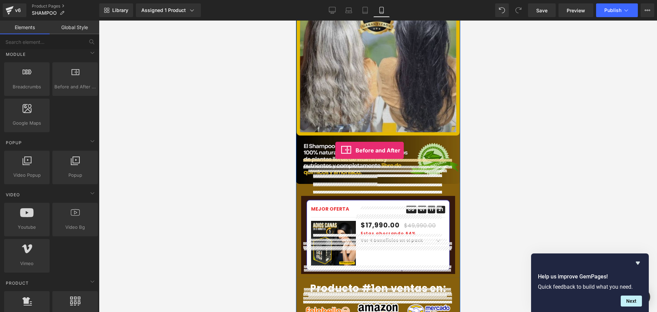
drag, startPoint x: 374, startPoint y: 96, endPoint x: 335, endPoint y: 150, distance: 66.8
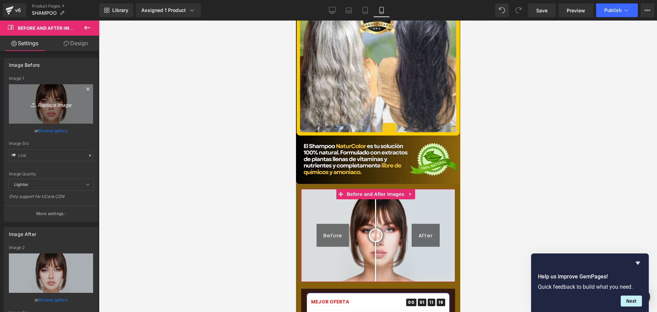
click at [53, 104] on icon "Replace Image" at bounding box center [51, 104] width 55 height 9
type input "C:\fakepath\antes_y_despues_2_landing.webp"
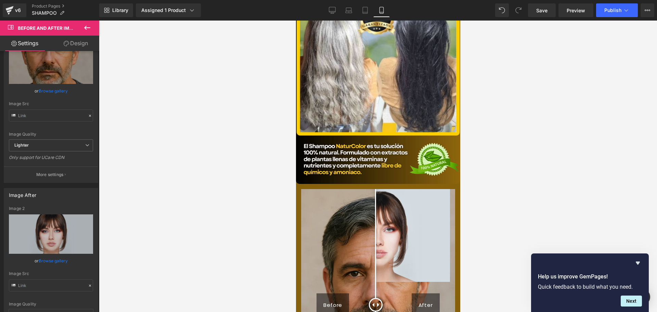
scroll to position [103, 0]
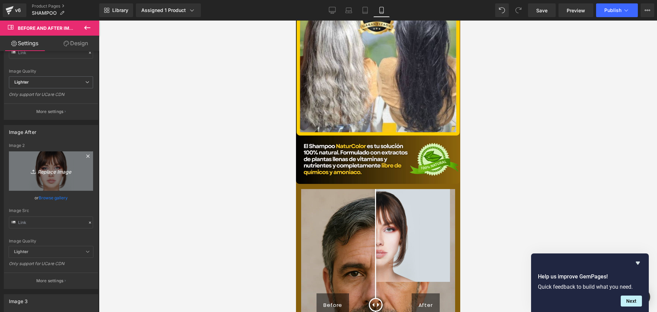
click at [68, 169] on icon "Replace Image" at bounding box center [51, 171] width 55 height 9
type input "C:\fakepath\antes_y_despues_landing.webp"
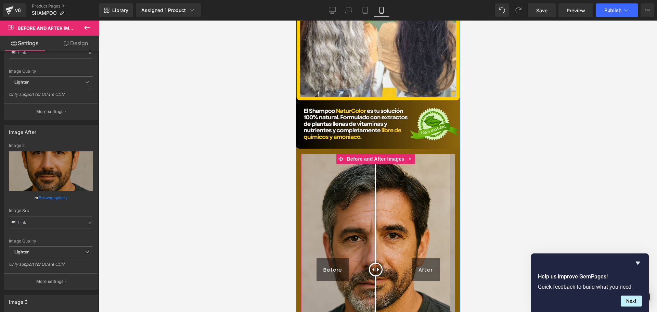
scroll to position [959, 0]
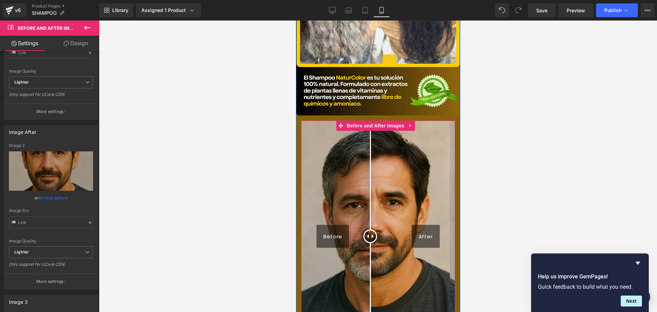
drag, startPoint x: 377, startPoint y: 205, endPoint x: 370, endPoint y: 213, distance: 10.4
click at [370, 229] on div at bounding box center [370, 236] width 14 height 14
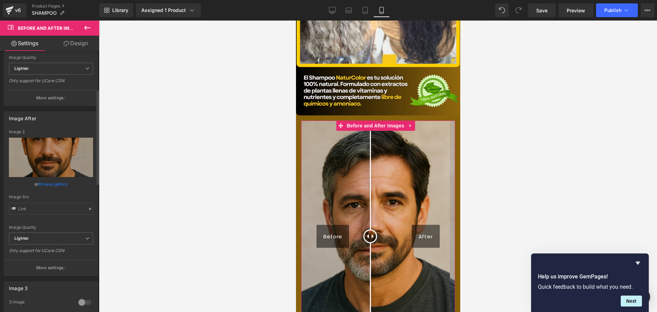
scroll to position [0, 0]
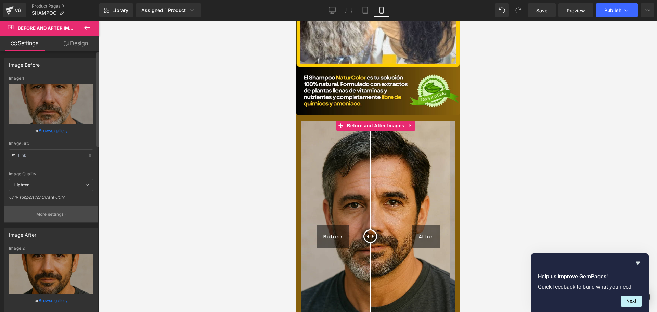
click at [71, 214] on button "More settings" at bounding box center [51, 214] width 94 height 16
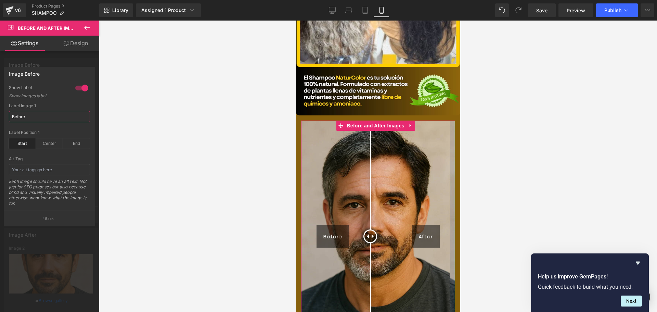
click at [42, 118] on input "Before" at bounding box center [49, 116] width 81 height 11
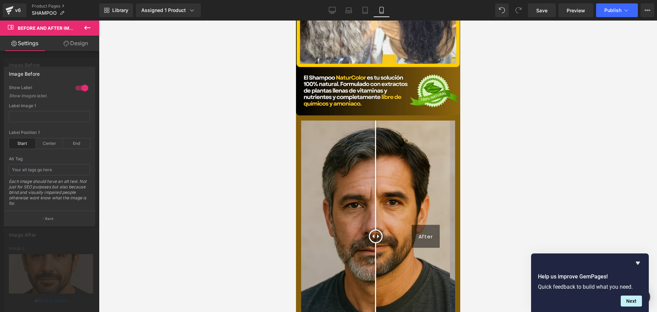
click at [77, 59] on div at bounding box center [49, 168] width 99 height 295
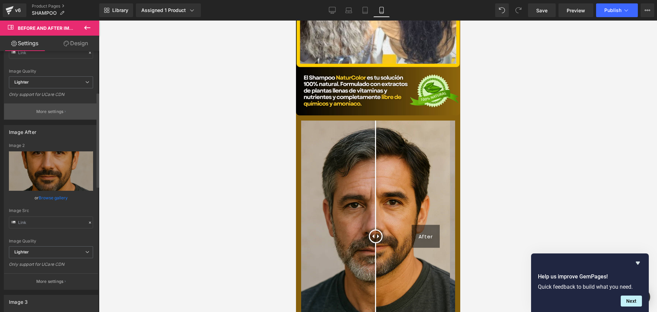
scroll to position [171, 0]
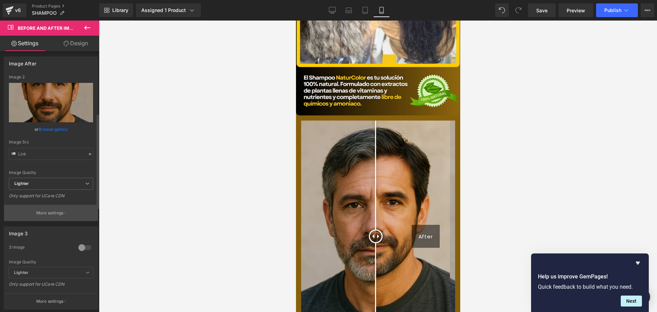
click at [55, 206] on button "More settings" at bounding box center [51, 213] width 94 height 16
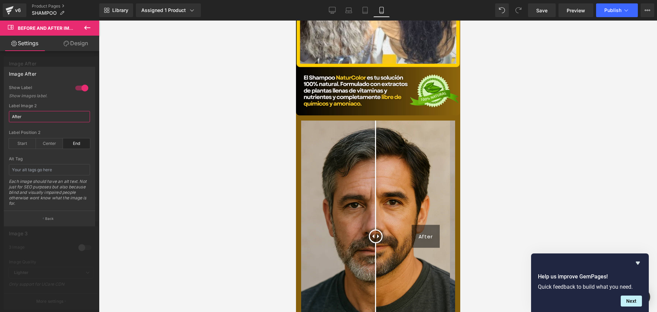
click at [50, 116] on input "After" at bounding box center [49, 116] width 81 height 11
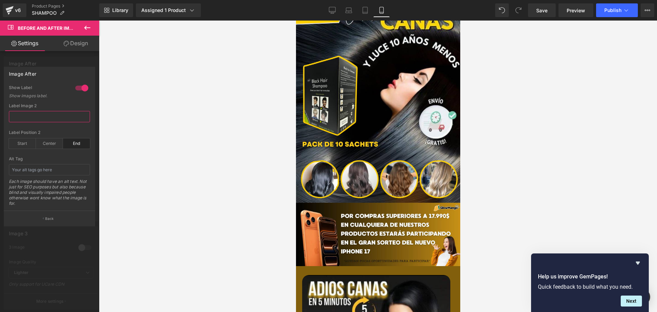
scroll to position [0, 0]
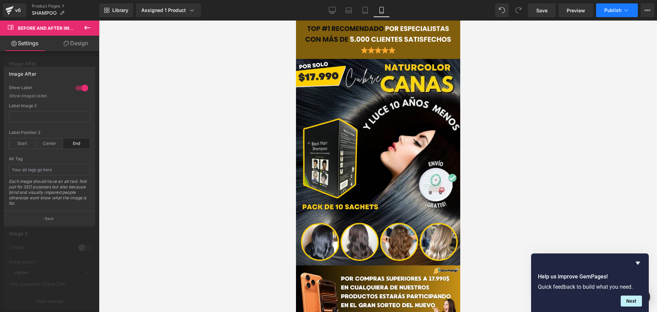
click at [621, 12] on span "Publish" at bounding box center [613, 10] width 17 height 5
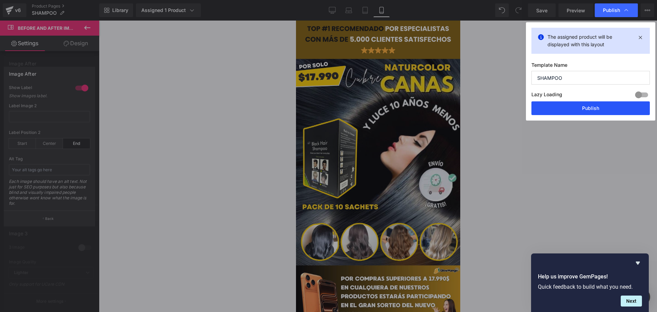
click at [583, 111] on button "Publish" at bounding box center [591, 108] width 118 height 14
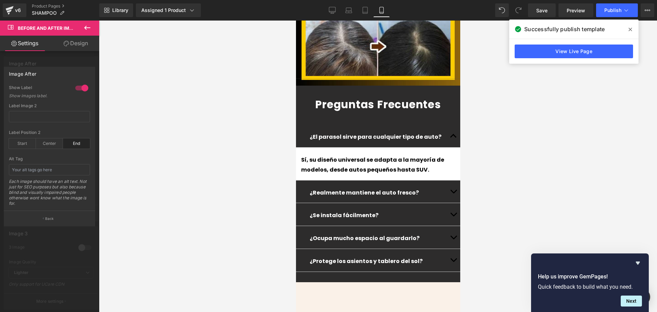
scroll to position [1953, 0]
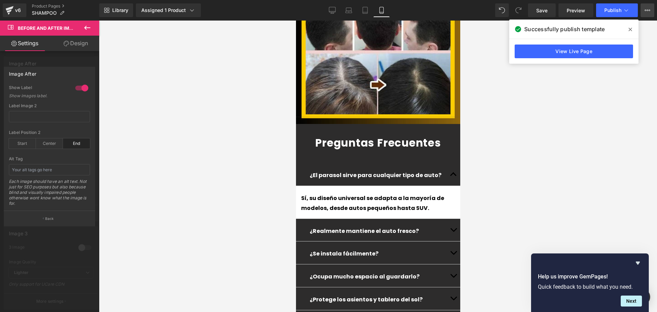
click at [645, 11] on icon at bounding box center [647, 10] width 5 height 5
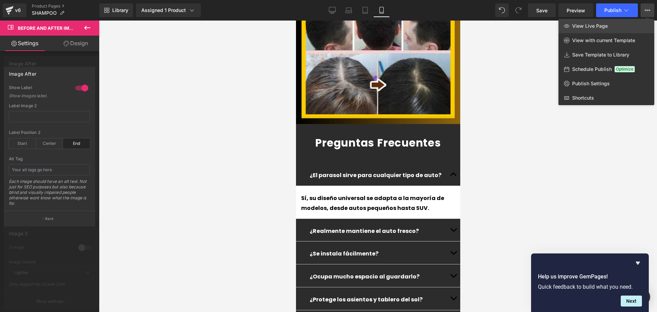
click at [617, 21] on link "View Live Page" at bounding box center [607, 26] width 96 height 14
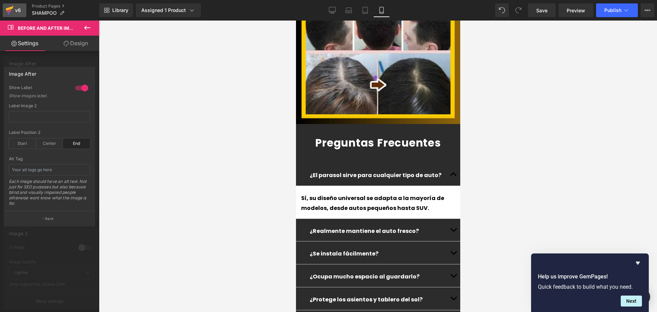
click at [10, 9] on icon at bounding box center [10, 8] width 8 height 4
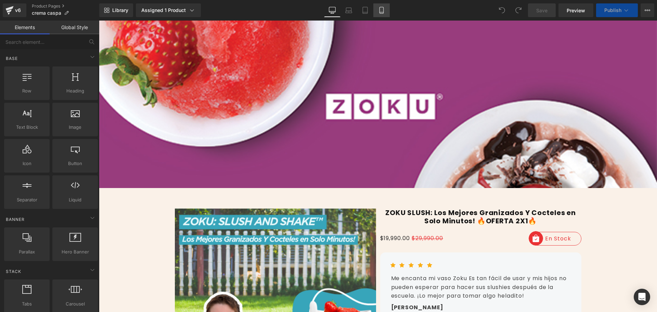
click at [383, 8] on icon at bounding box center [382, 10] width 4 height 7
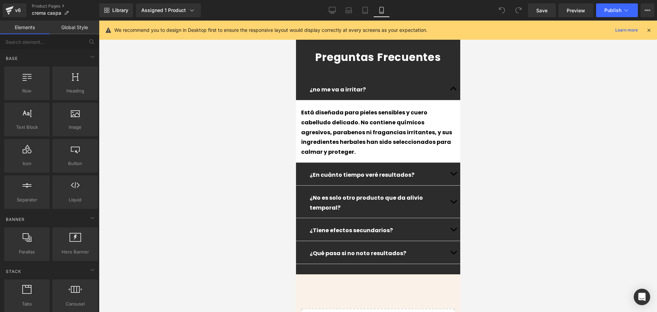
scroll to position [1753, 0]
